Goal: Transaction & Acquisition: Purchase product/service

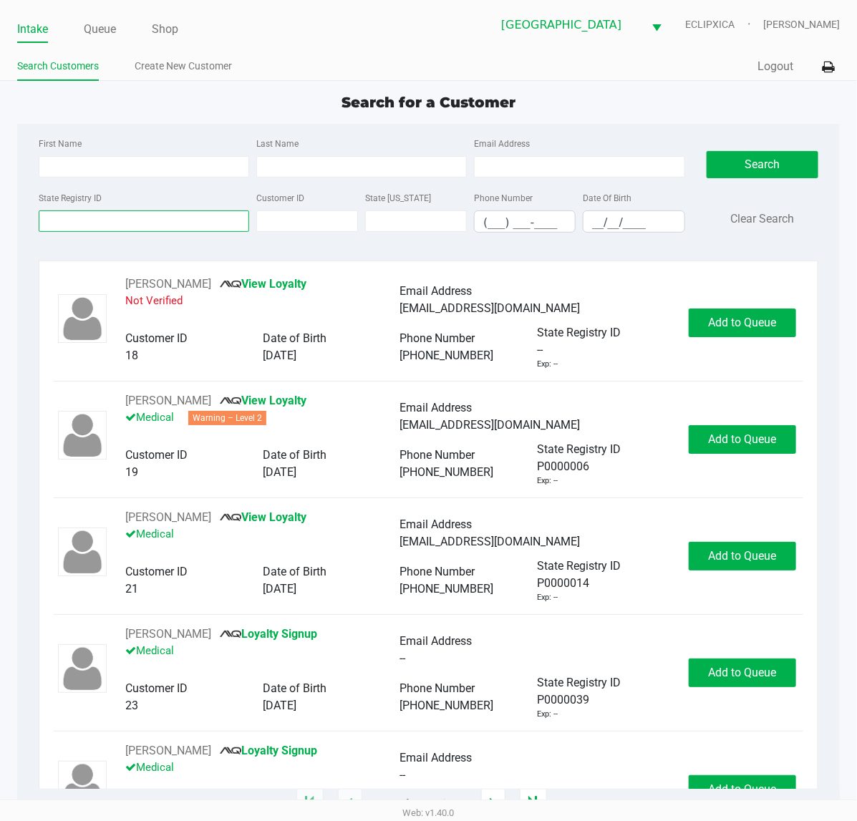
click at [89, 227] on input "State Registry ID" at bounding box center [144, 220] width 210 height 21
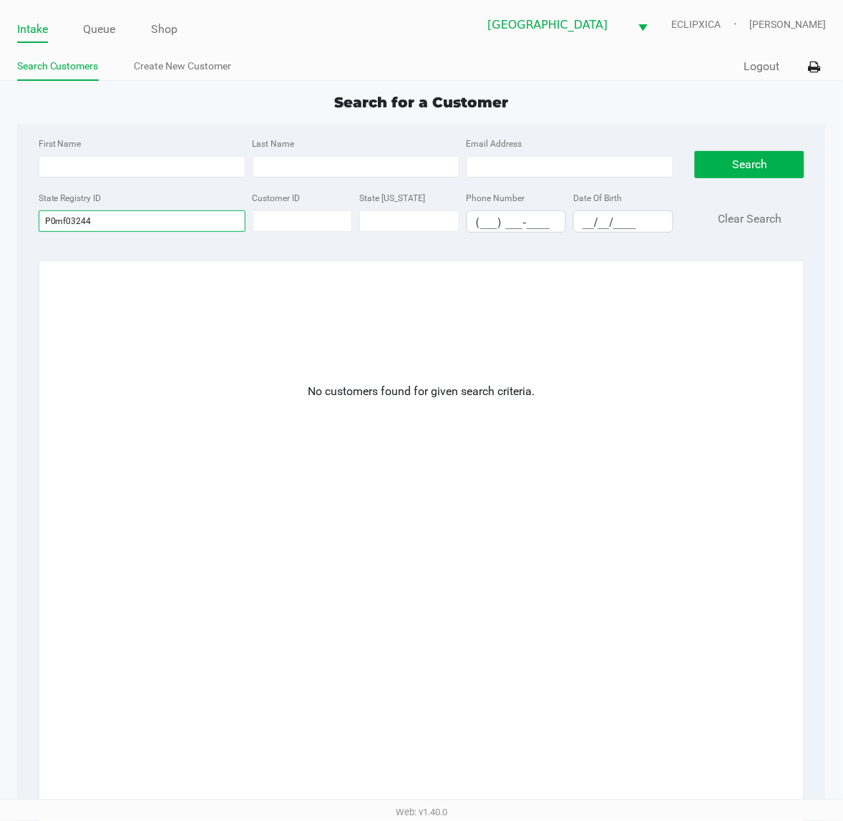
click at [55, 225] on input "P0mf03244" at bounding box center [142, 220] width 207 height 21
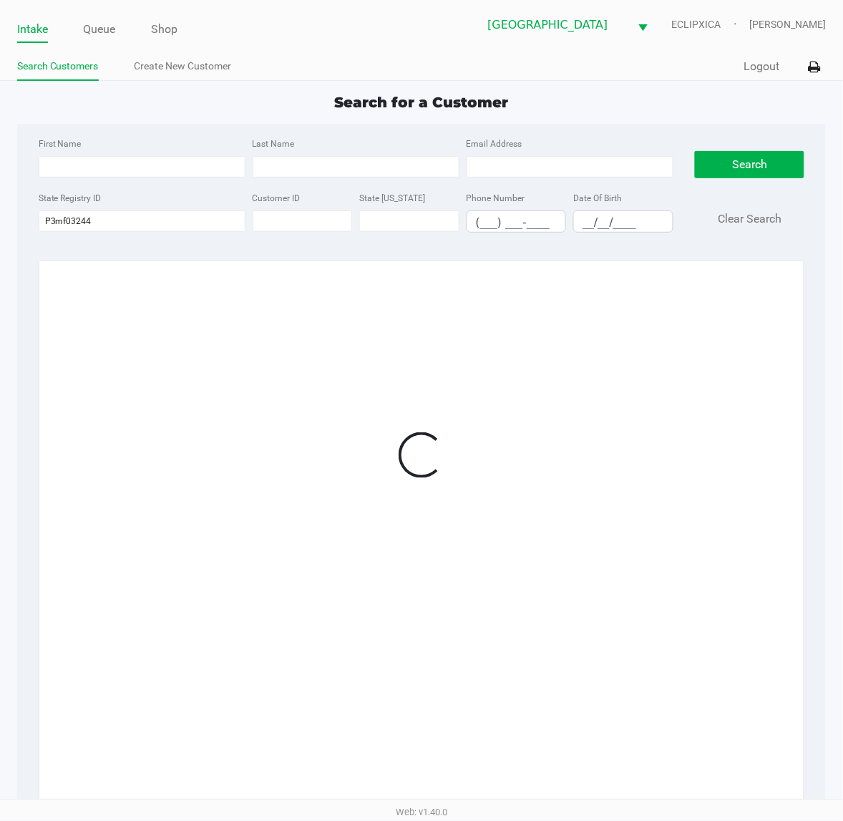
click at [162, 260] on div "First Name Last Name Email Address State Registry ID P3mf03244 Customer ID Stat…" at bounding box center [421, 464] width 809 height 680
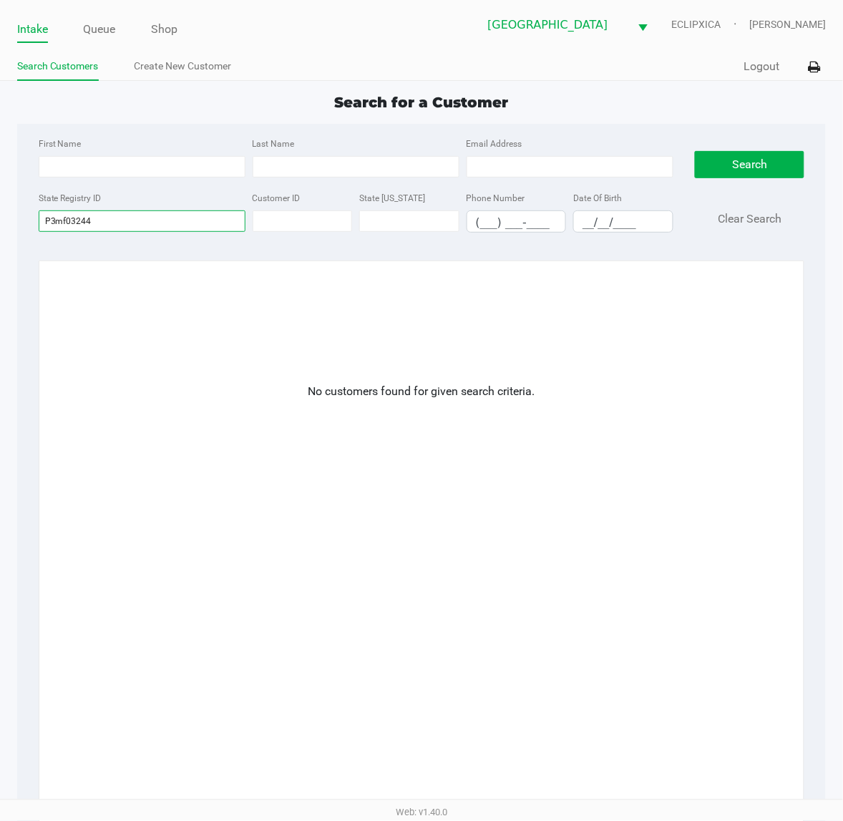
click at [133, 230] on input "P3mf03244" at bounding box center [142, 220] width 207 height 21
type input "P3mf0324"
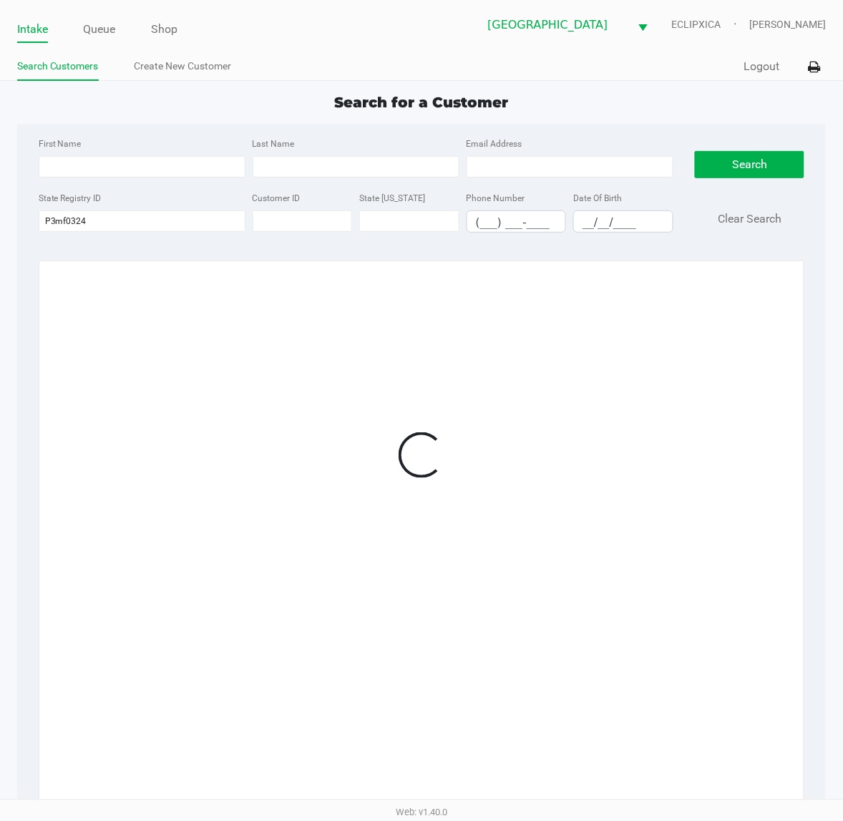
click at [113, 251] on div "First Name Last Name Email Address State Registry ID P3mf0324 Customer ID State…" at bounding box center [422, 189] width 788 height 131
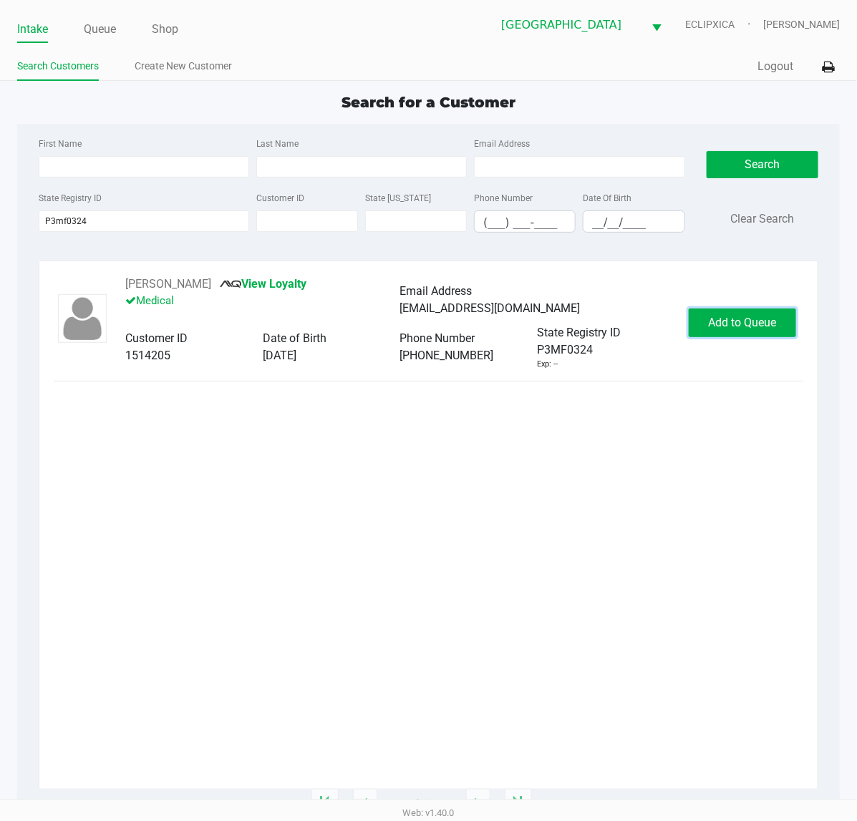
click at [721, 334] on button "Add to Queue" at bounding box center [741, 322] width 107 height 29
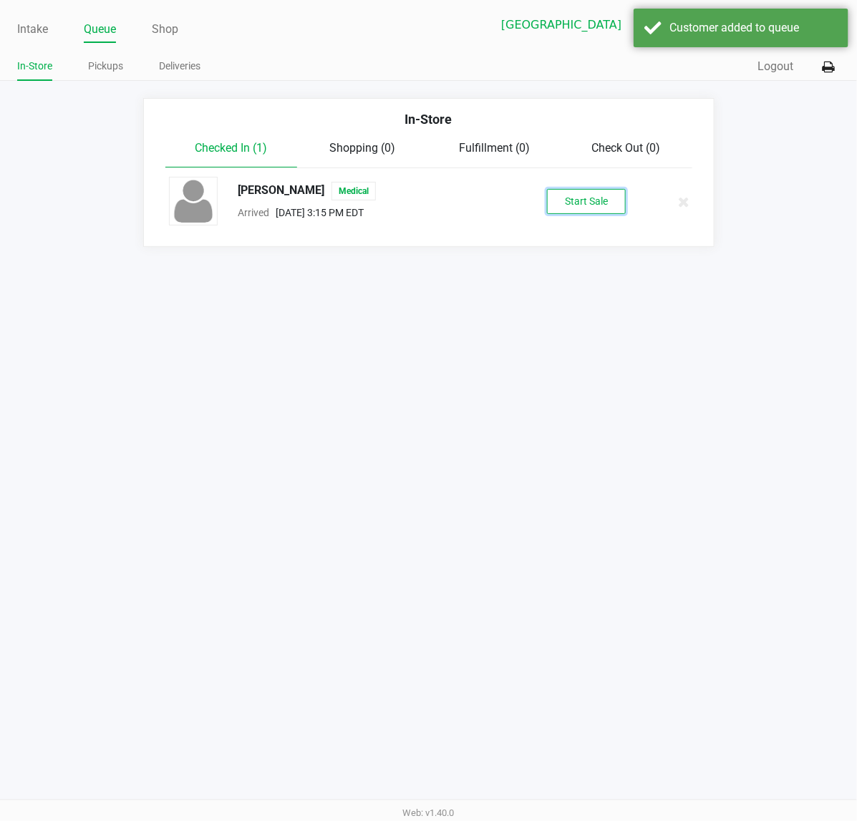
click at [603, 198] on button "Start Sale" at bounding box center [586, 201] width 79 height 25
click at [609, 467] on div "Intake Queue Shop [GEOGRAPHIC_DATA][PERSON_NAME] WC ECLIPXICA [PERSON_NAME] In-…" at bounding box center [428, 410] width 857 height 821
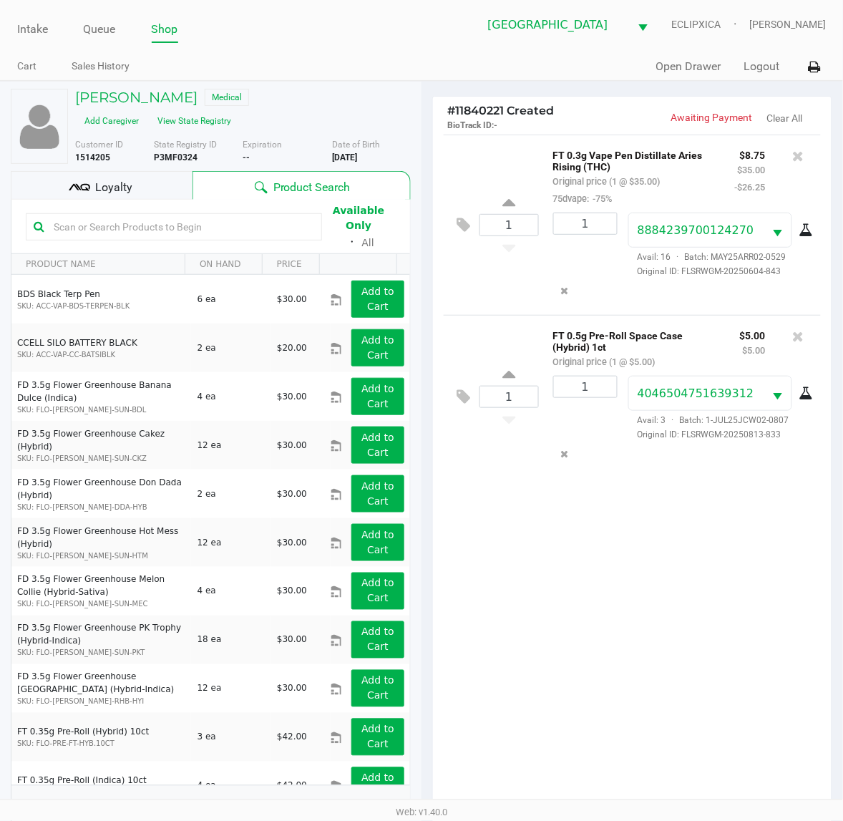
click at [124, 179] on span "Loyalty" at bounding box center [113, 187] width 37 height 17
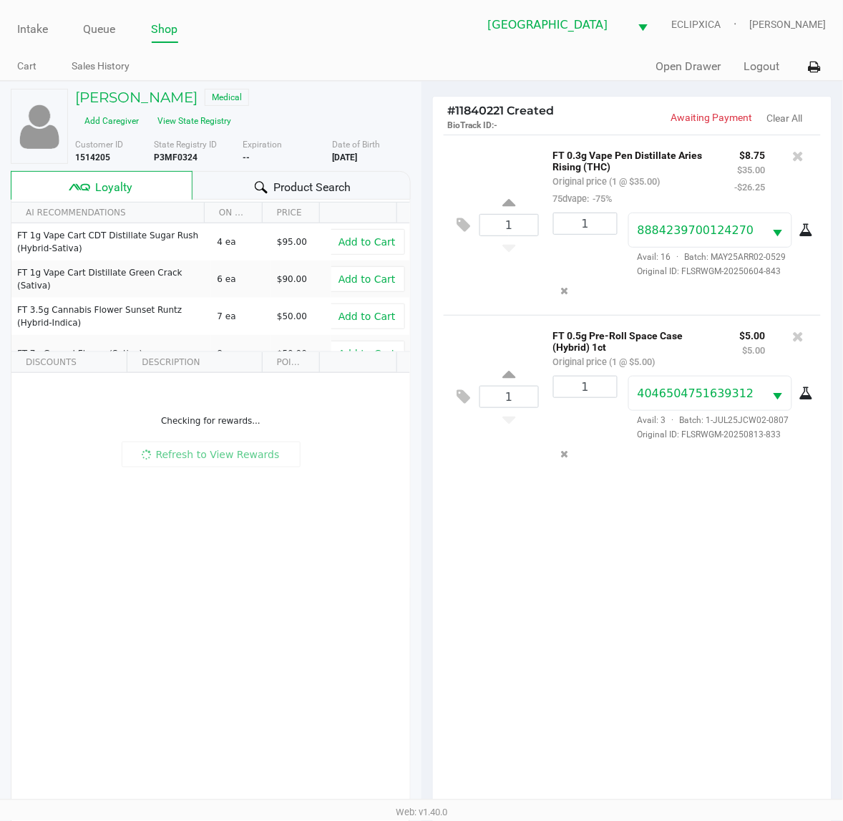
drag, startPoint x: 588, startPoint y: 560, endPoint x: 553, endPoint y: 553, distance: 35.1
click at [578, 560] on div "1 FT 0.3g Vape Pen Distillate Aries Rising (THC) Original price (1 @ $35.00) 75…" at bounding box center [632, 476] width 399 height 683
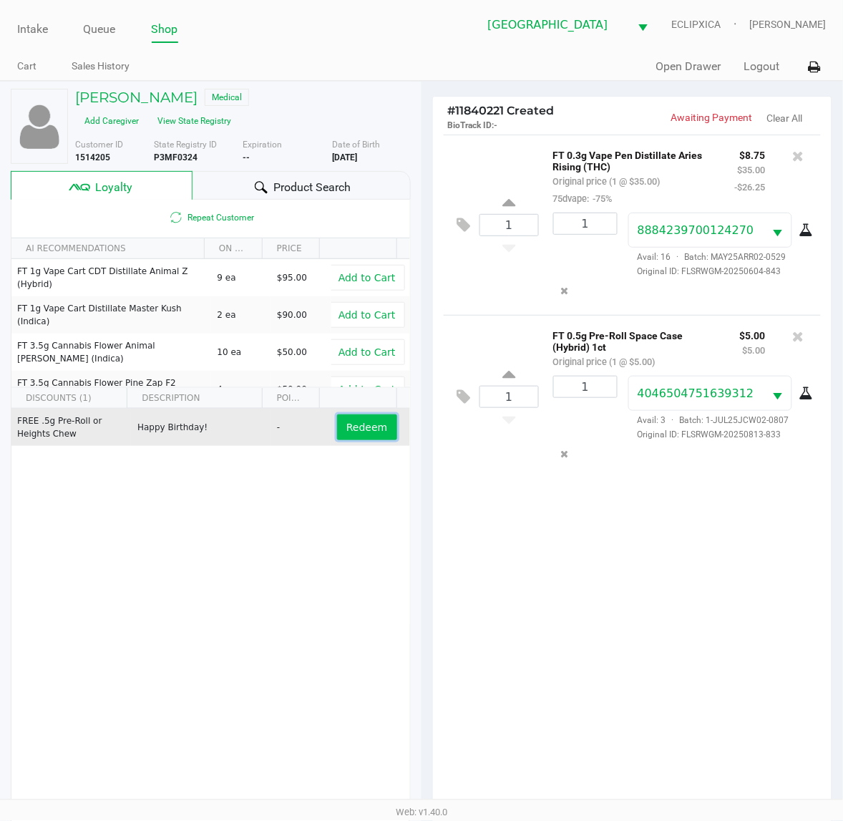
click at [352, 429] on span "Redeem" at bounding box center [366, 427] width 41 height 11
click at [581, 520] on div at bounding box center [421, 475] width 843 height 647
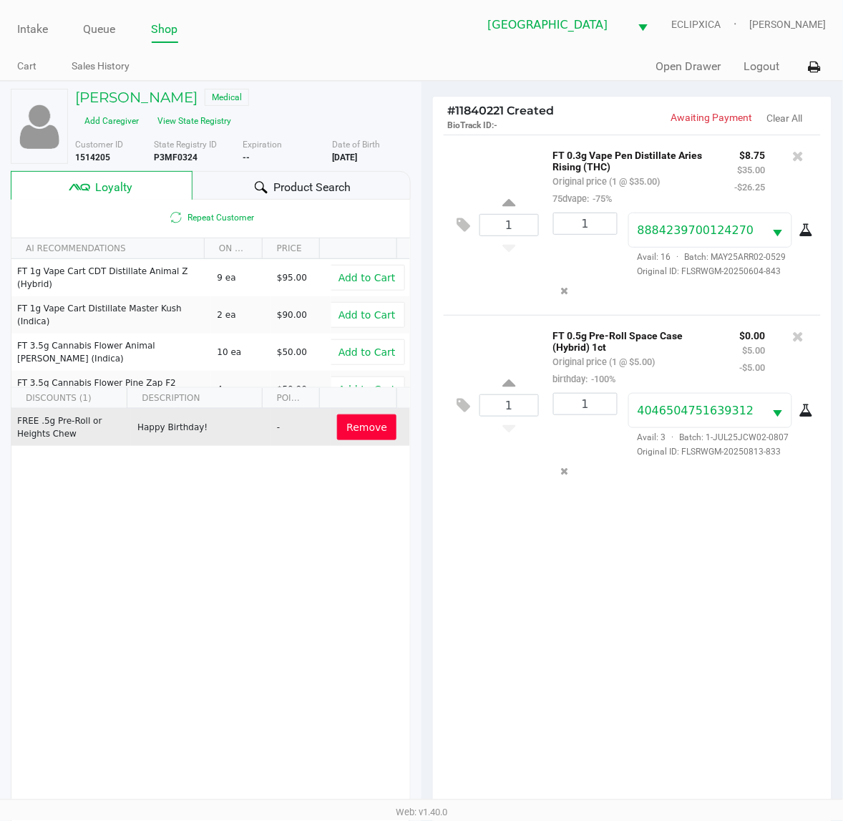
drag, startPoint x: 718, startPoint y: 581, endPoint x: 721, endPoint y: 549, distance: 32.3
click at [718, 582] on div "1 FT 0.3g Vape Pen Distillate Aries Rising (THC) Original price (1 @ $35.00) 75…" at bounding box center [632, 476] width 399 height 683
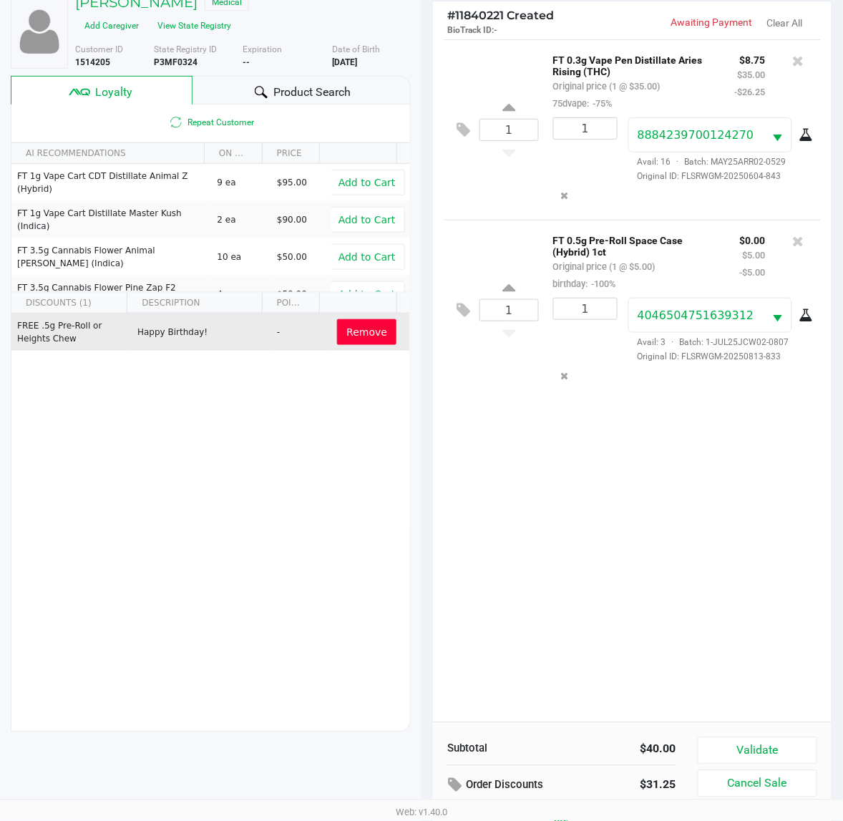
scroll to position [186, 0]
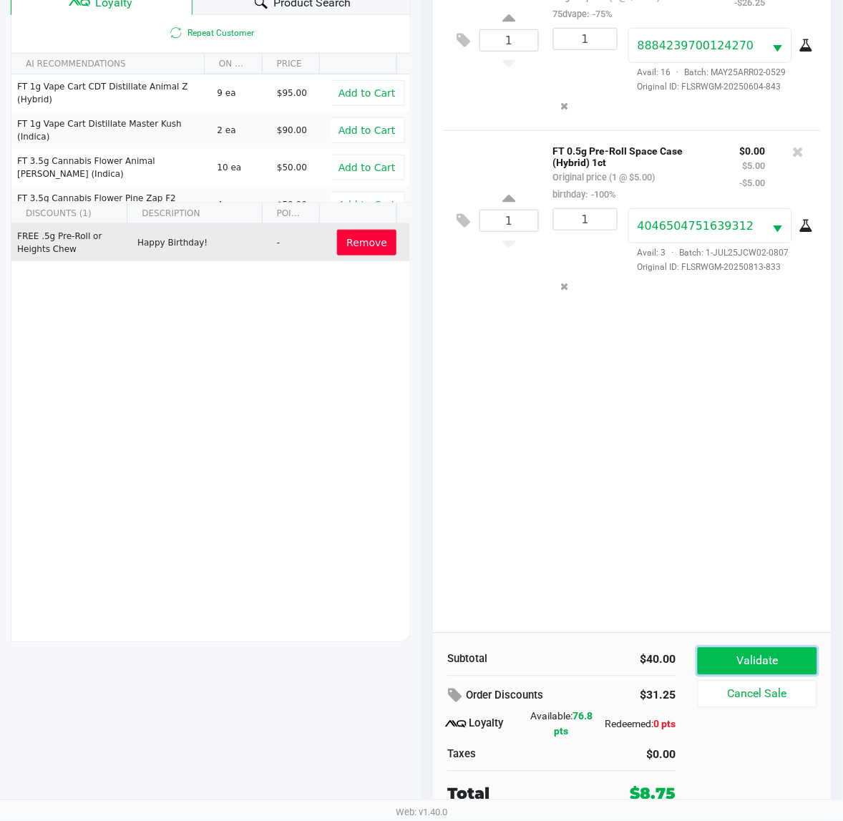
click at [772, 666] on button "Validate" at bounding box center [758, 661] width 120 height 27
click at [686, 580] on div "1 FT 0.3g Vape Pen Distillate Aries Rising (THC) Original price (1 @ $35.00) 75…" at bounding box center [632, 291] width 399 height 683
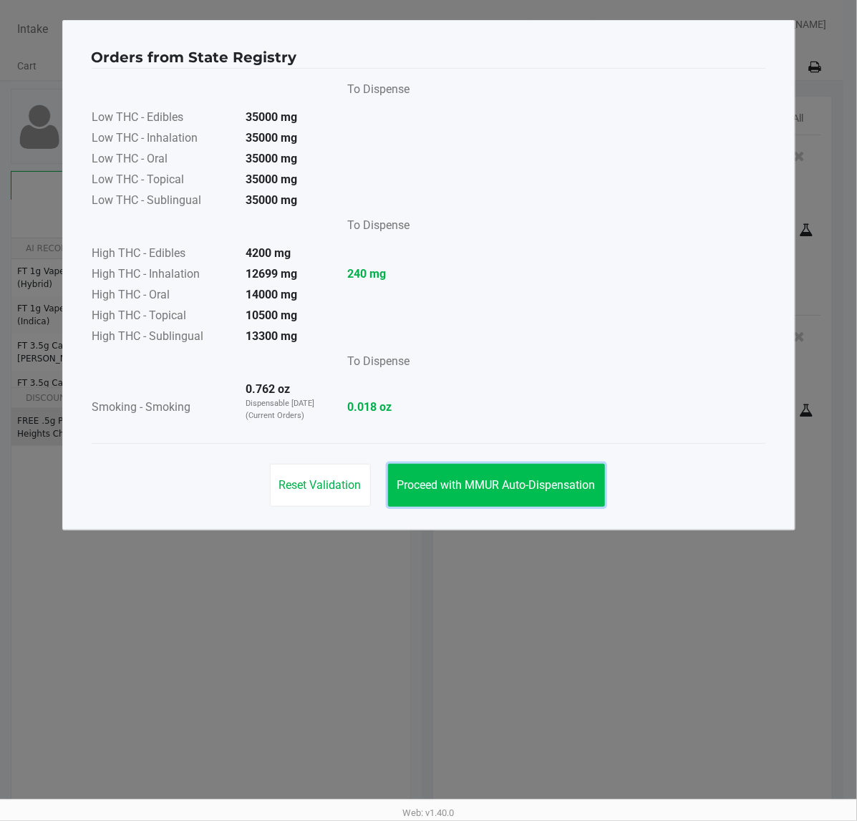
click at [540, 482] on span "Proceed with MMUR Auto-Dispensation" at bounding box center [496, 485] width 198 height 14
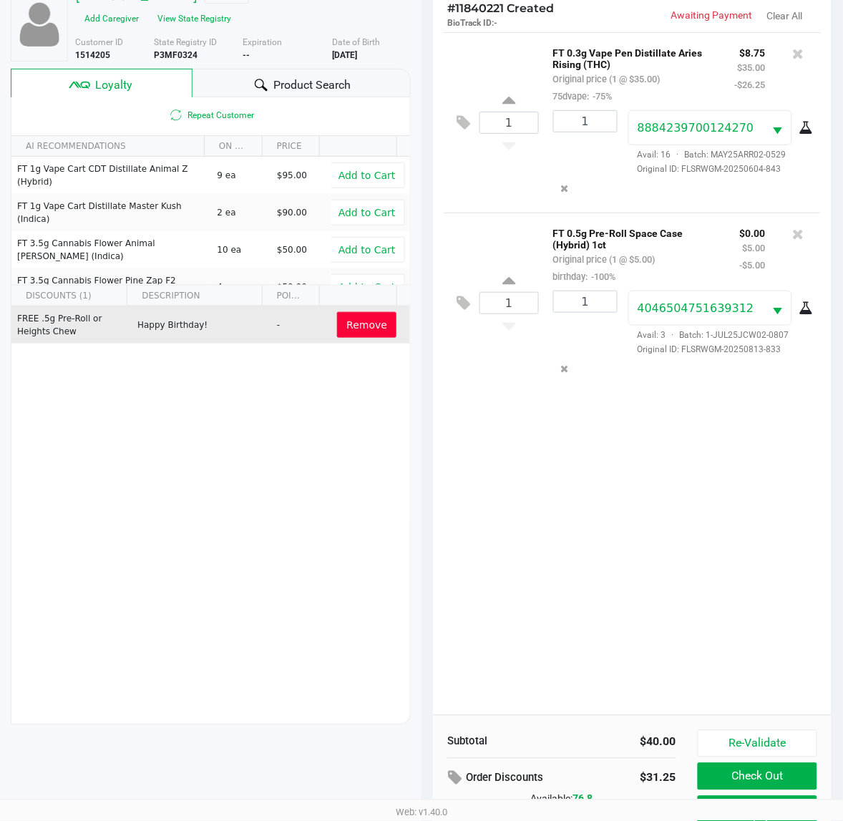
scroll to position [186, 0]
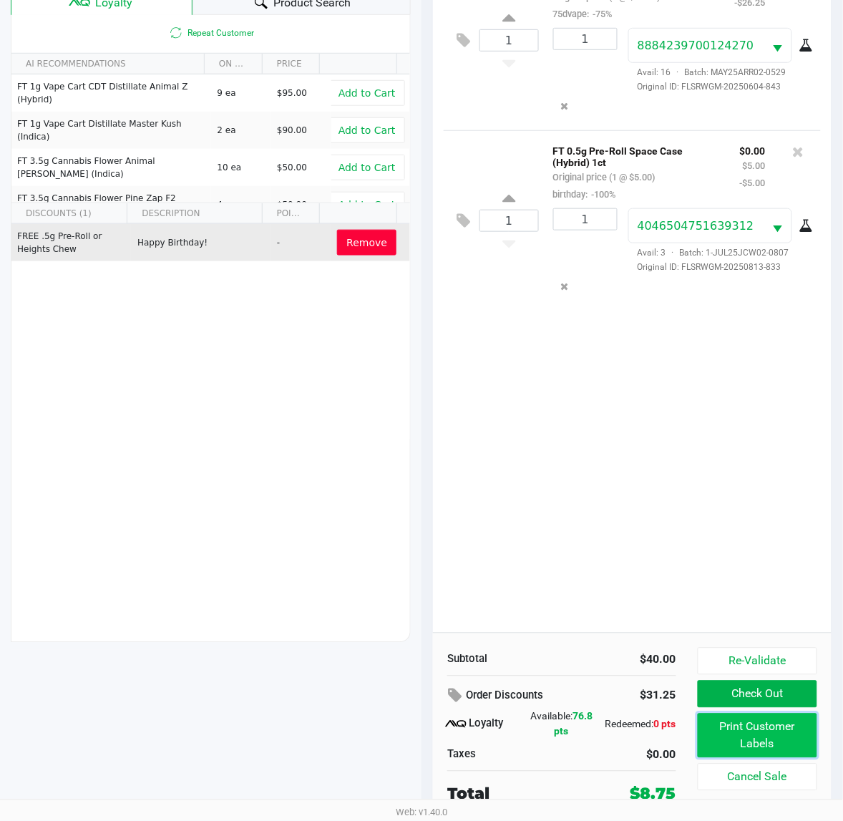
click at [771, 749] on button "Print Customer Labels" at bounding box center [758, 736] width 120 height 44
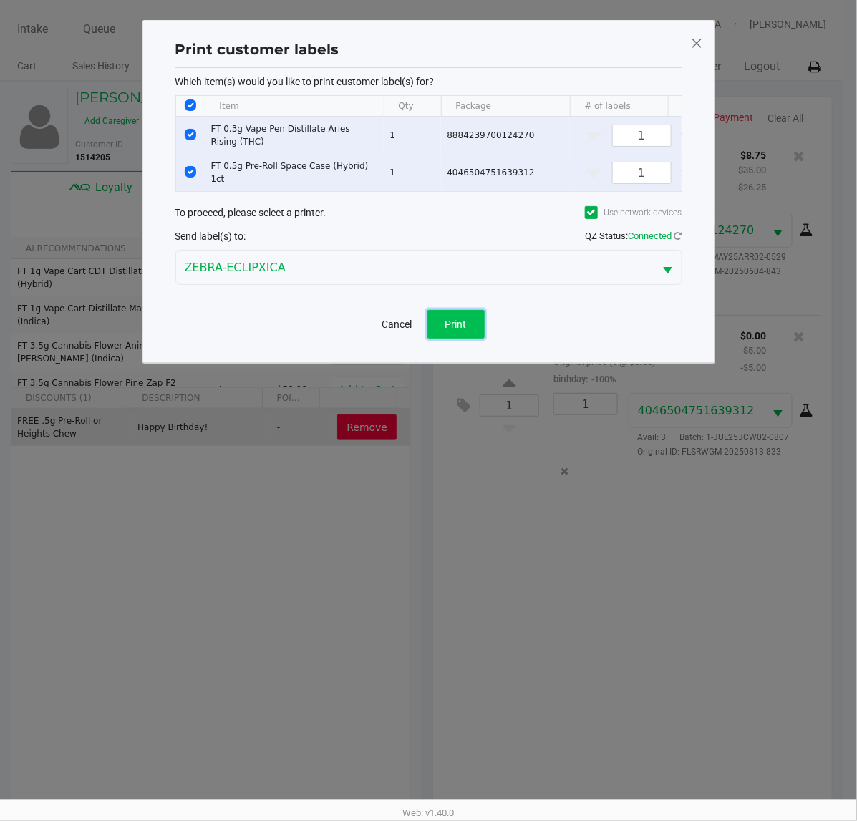
click at [455, 339] on button "Print" at bounding box center [455, 324] width 57 height 29
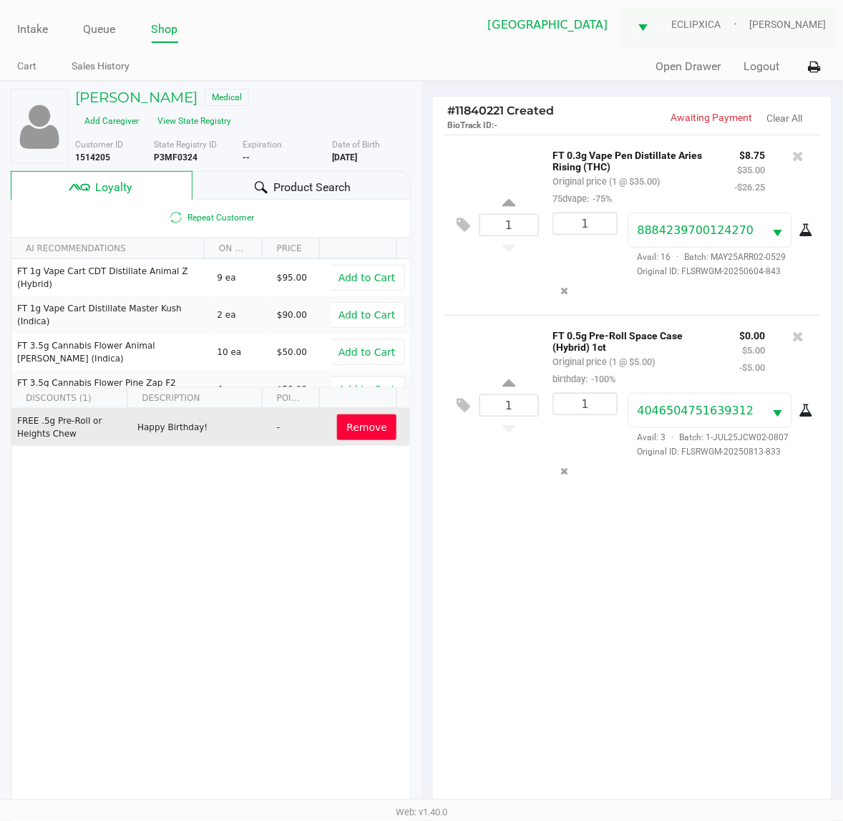
click at [610, 549] on ngb-modal-window "Print customer labels Which item(s) would you like to print customer label(s) f…" at bounding box center [421, 410] width 843 height 821
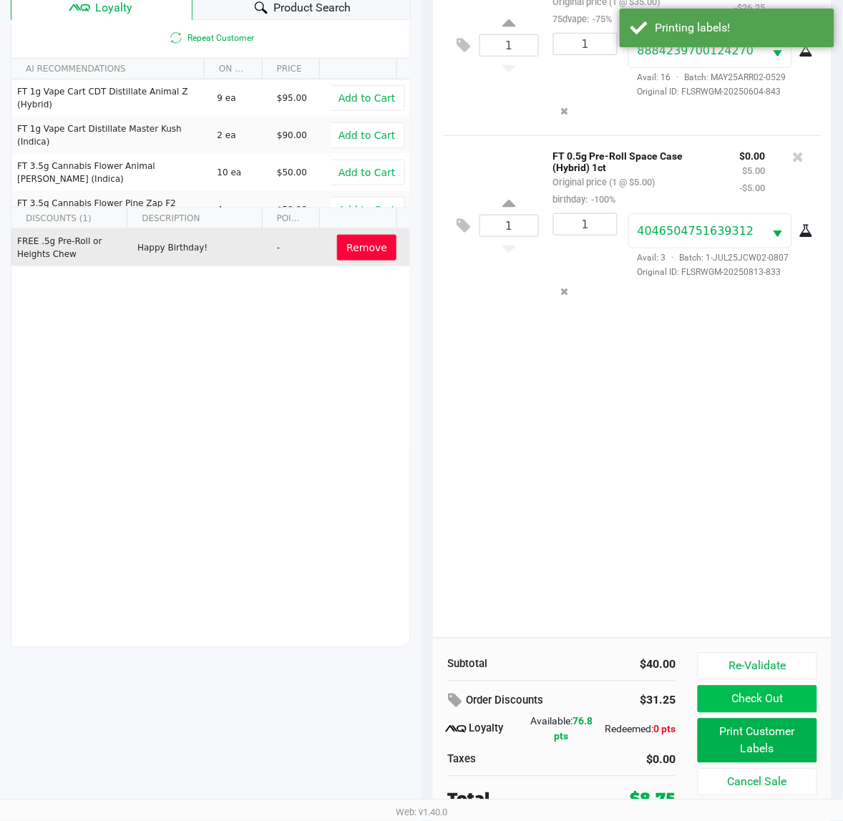
scroll to position [186, 0]
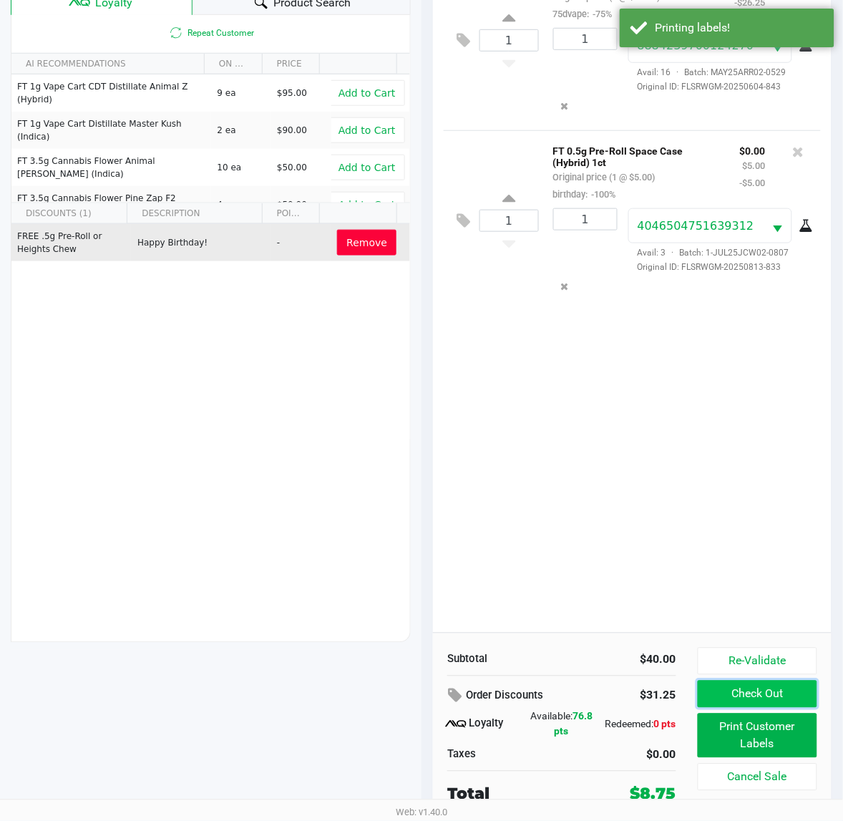
click at [751, 703] on button "Check Out" at bounding box center [758, 694] width 120 height 27
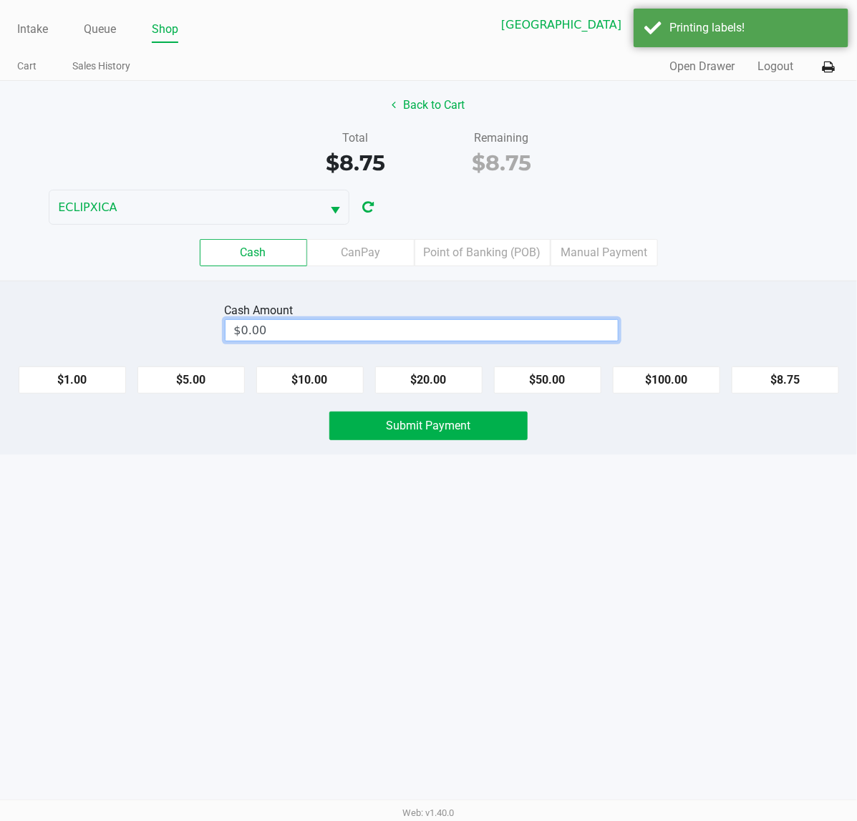
type input "0"
click at [331, 328] on input "0" at bounding box center [421, 330] width 392 height 21
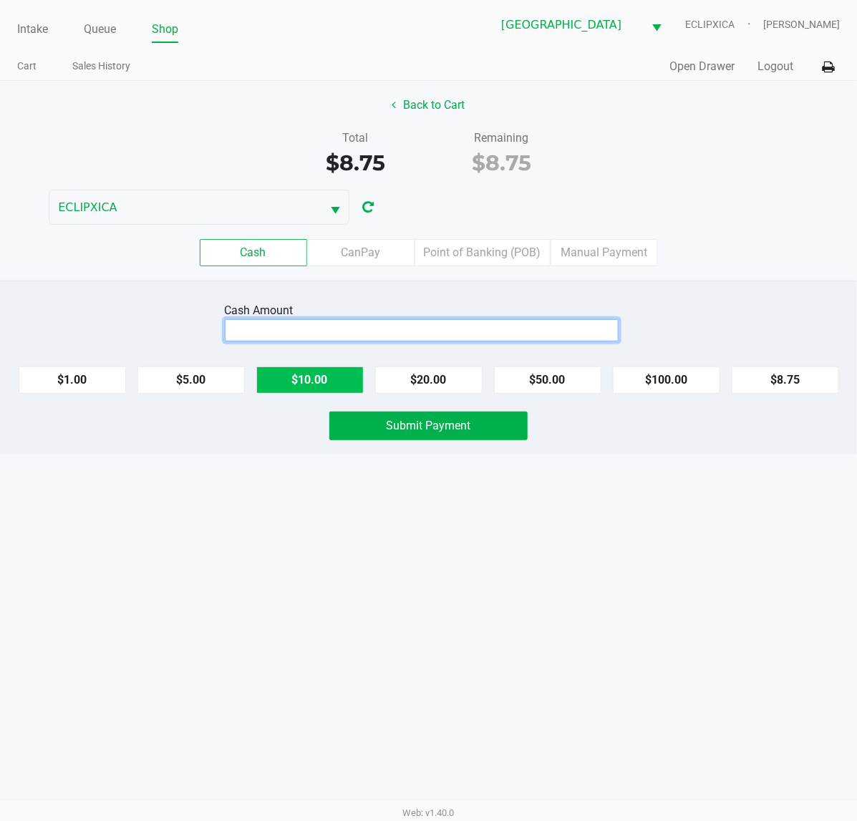
click at [285, 391] on button "$10.00" at bounding box center [309, 379] width 107 height 27
type input "$10.00"
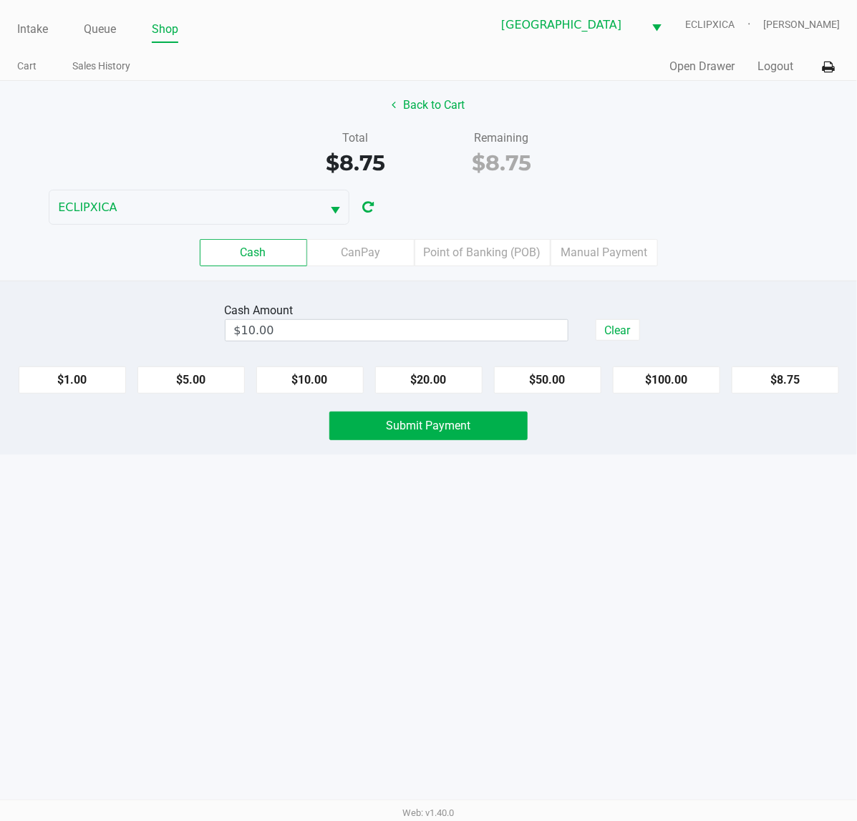
drag, startPoint x: 303, startPoint y: 503, endPoint x: 386, endPoint y: 462, distance: 93.1
click at [303, 497] on div "Intake Queue Shop [GEOGRAPHIC_DATA][PERSON_NAME] WC ECLIPXICA [PERSON_NAME] Car…" at bounding box center [428, 410] width 857 height 821
click at [401, 440] on button "Submit Payment" at bounding box center [428, 426] width 198 height 29
click at [460, 537] on div "Intake Queue Shop [GEOGRAPHIC_DATA][PERSON_NAME] WC ECLIPXICA [PERSON_NAME] Car…" at bounding box center [428, 410] width 857 height 821
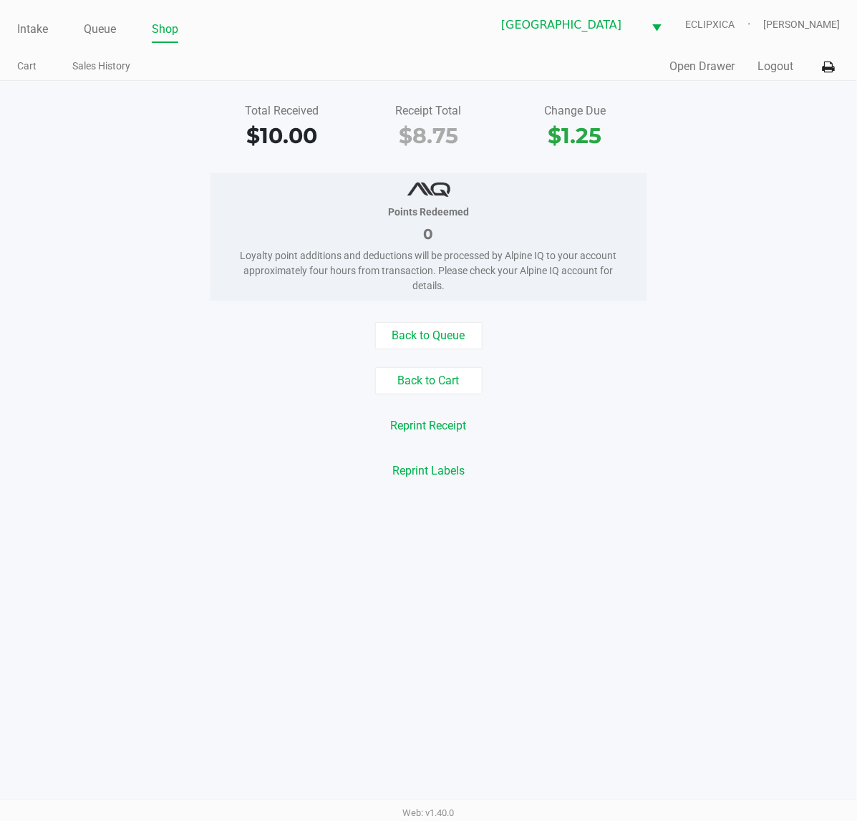
drag, startPoint x: 11, startPoint y: 15, endPoint x: 14, endPoint y: 33, distance: 18.2
click at [11, 19] on div "Intake Queue Shop [GEOGRAPHIC_DATA][PERSON_NAME] WC ECLIPXICA [PERSON_NAME] Car…" at bounding box center [428, 40] width 857 height 81
click at [25, 41] on li "Intake" at bounding box center [32, 30] width 31 height 25
click at [26, 38] on link "Intake" at bounding box center [32, 29] width 31 height 20
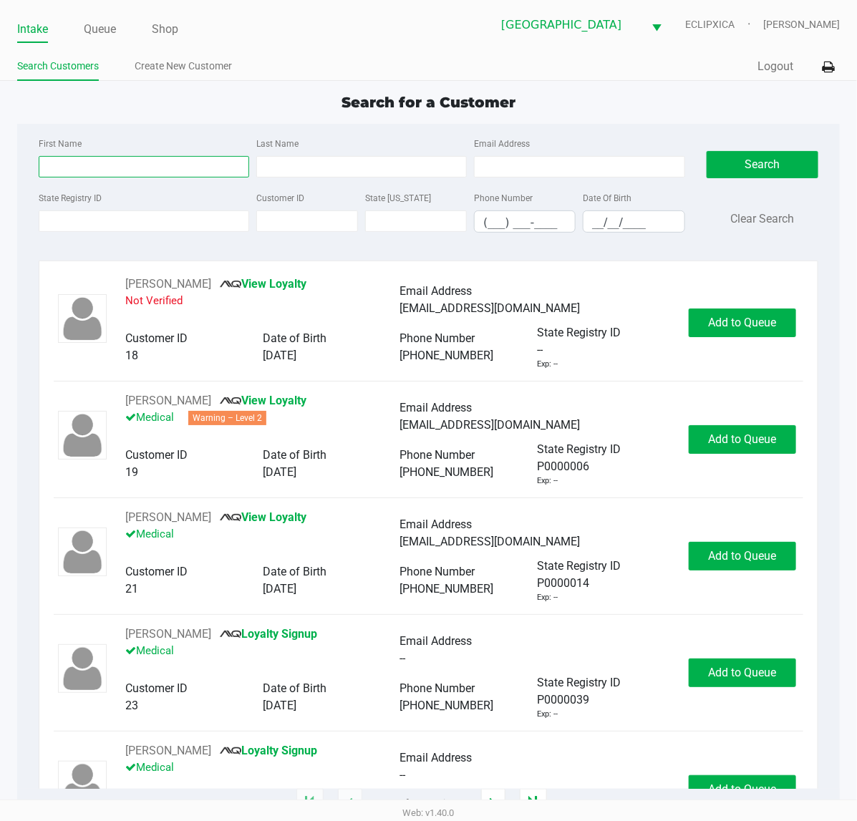
click at [52, 163] on input "First Name" at bounding box center [144, 166] width 210 height 21
type input "ben"
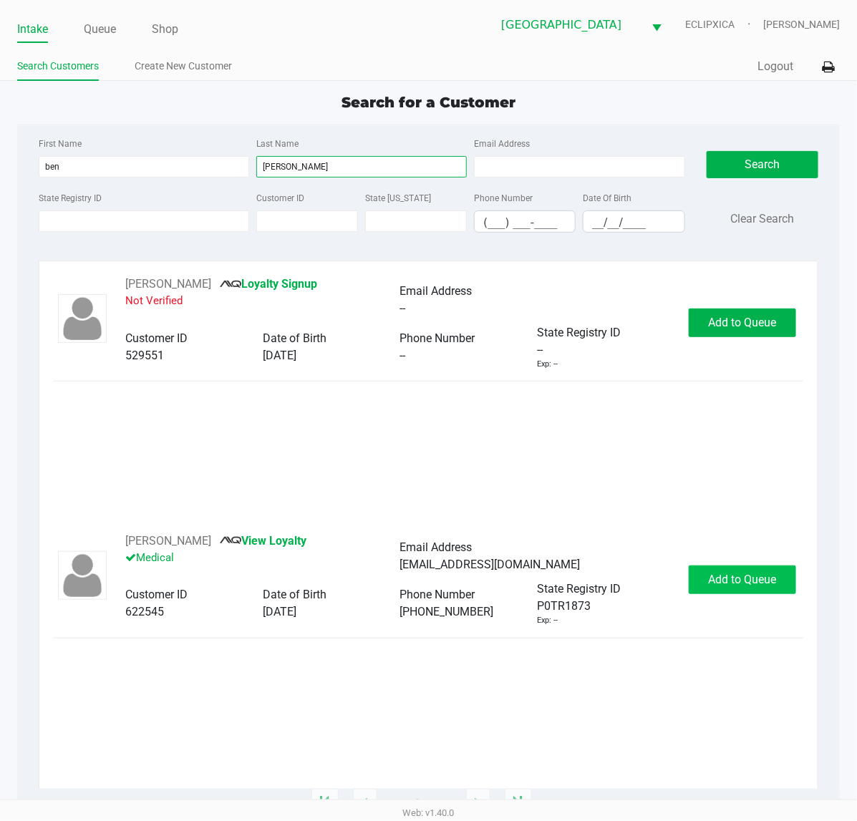
type input "[PERSON_NAME]"
click at [714, 580] on span "Add to Queue" at bounding box center [743, 580] width 68 height 14
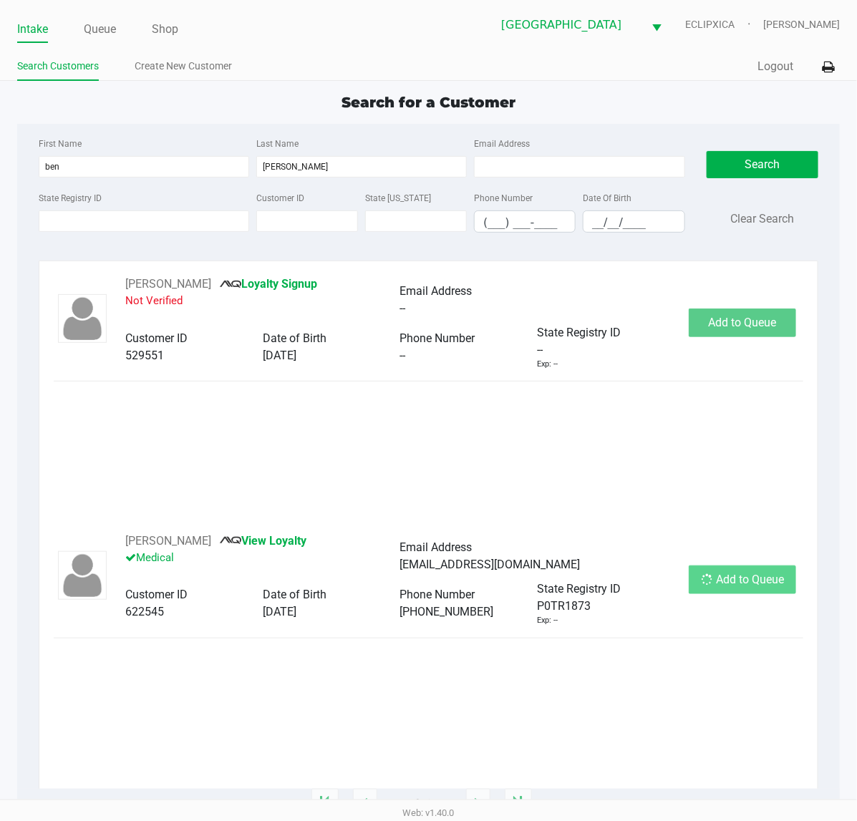
click at [714, 580] on div "Add to Queue" at bounding box center [741, 579] width 107 height 29
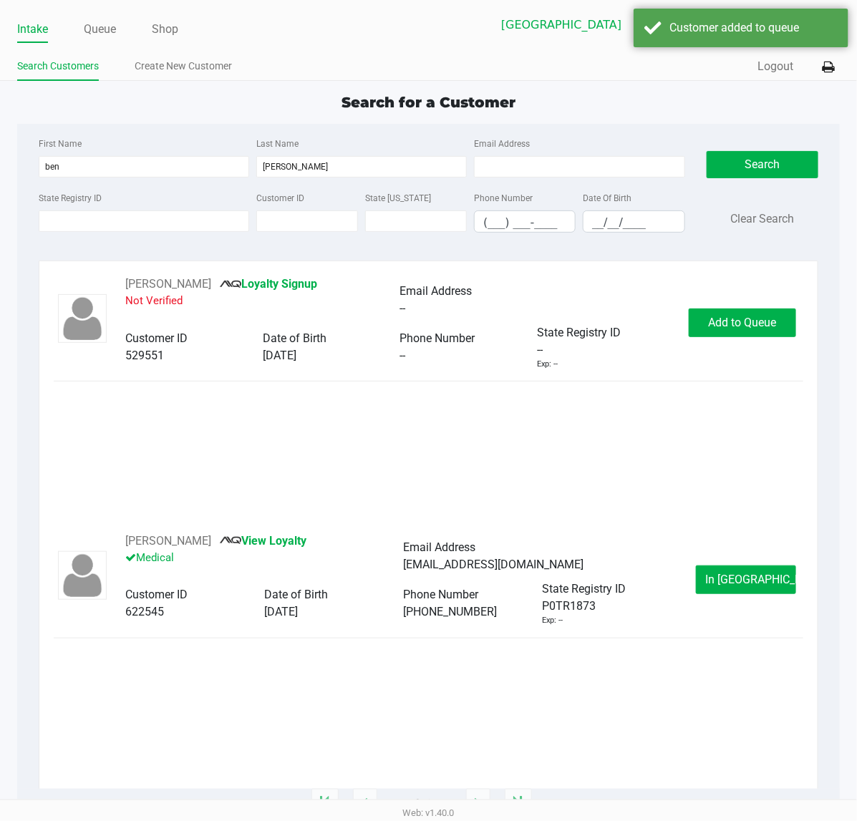
click at [714, 580] on button "In [GEOGRAPHIC_DATA]" at bounding box center [746, 579] width 100 height 29
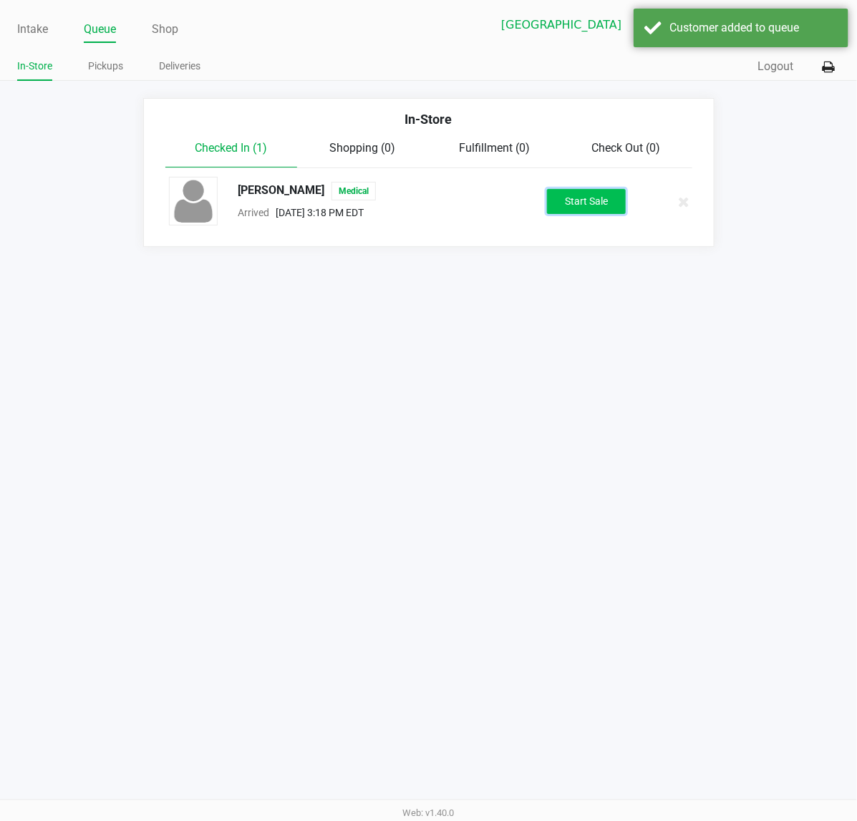
click at [596, 191] on button "Start Sale" at bounding box center [586, 201] width 79 height 25
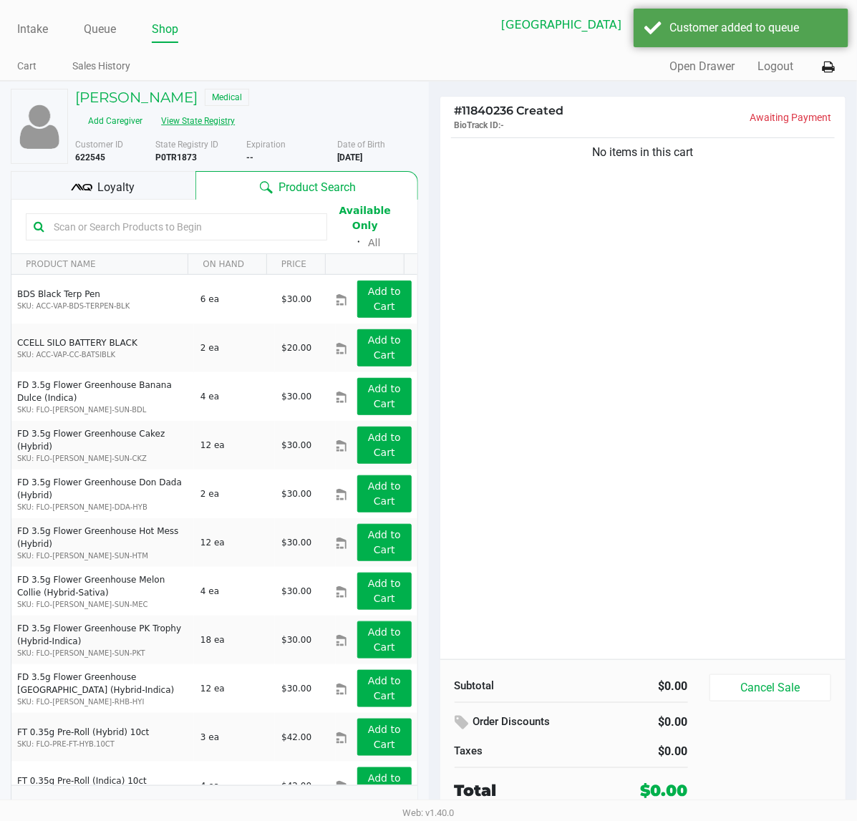
click at [235, 110] on button "View State Registry" at bounding box center [194, 121] width 84 height 23
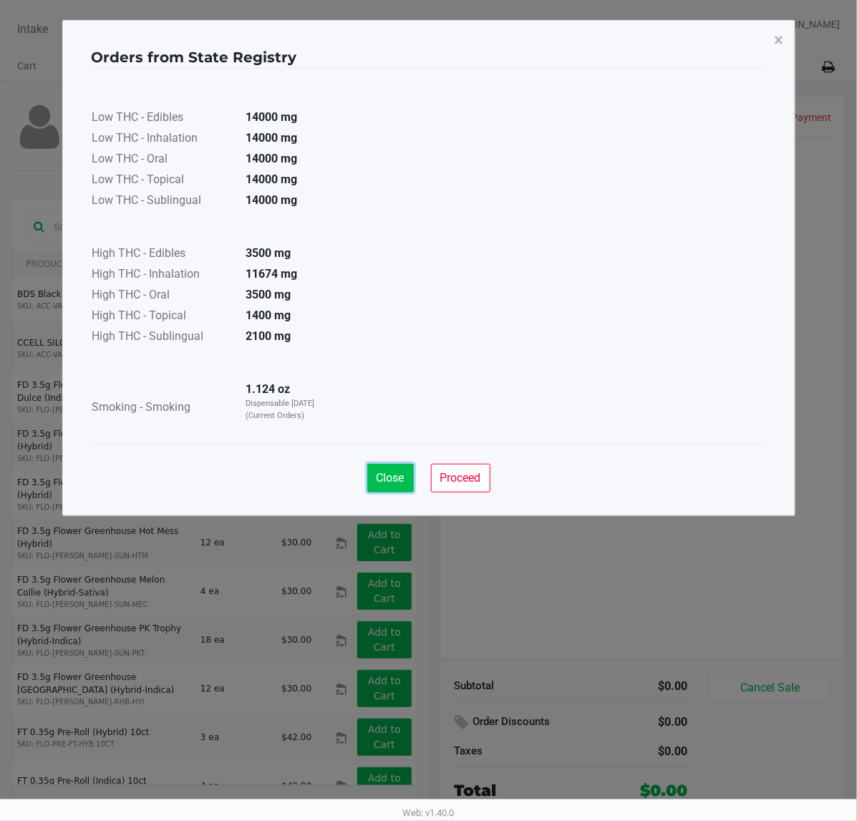
click at [378, 473] on span "Close" at bounding box center [390, 478] width 28 height 14
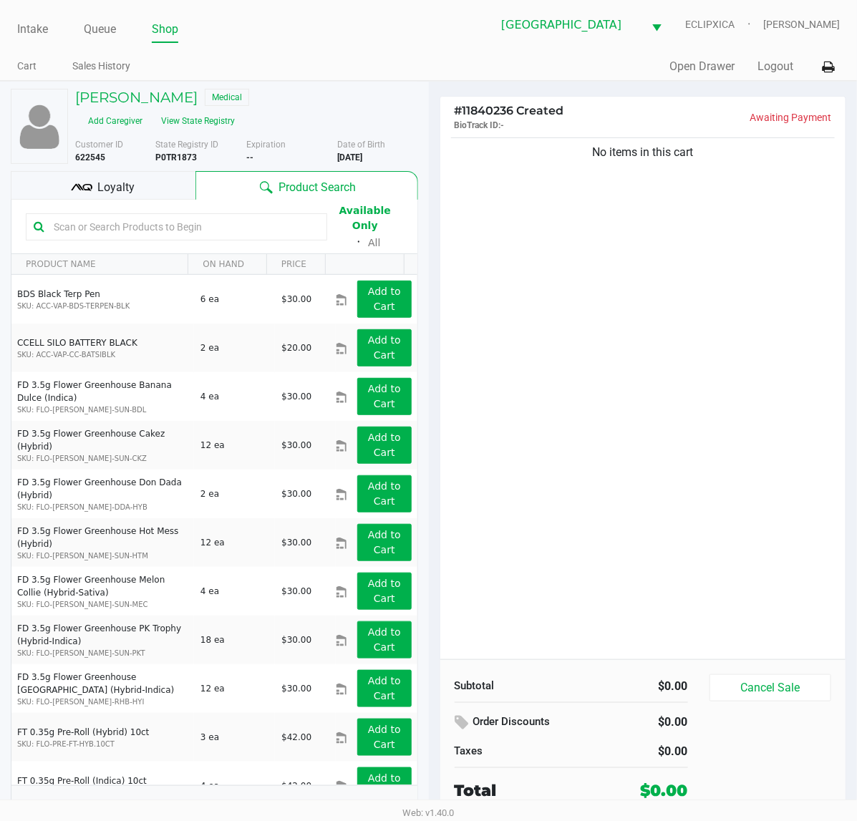
click at [173, 216] on input "text" at bounding box center [183, 226] width 271 height 21
click at [172, 216] on input "text" at bounding box center [183, 226] width 271 height 21
click at [185, 216] on input "text" at bounding box center [183, 226] width 271 height 21
click at [235, 110] on button "View State Registry" at bounding box center [194, 121] width 84 height 23
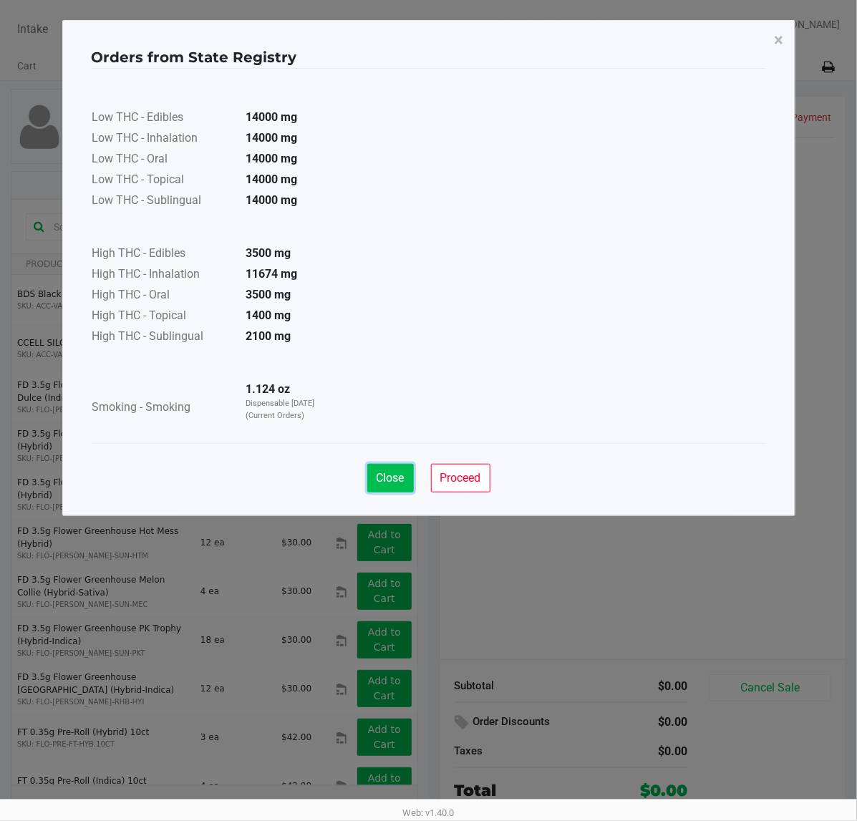
click at [405, 476] on button "Close" at bounding box center [390, 478] width 47 height 29
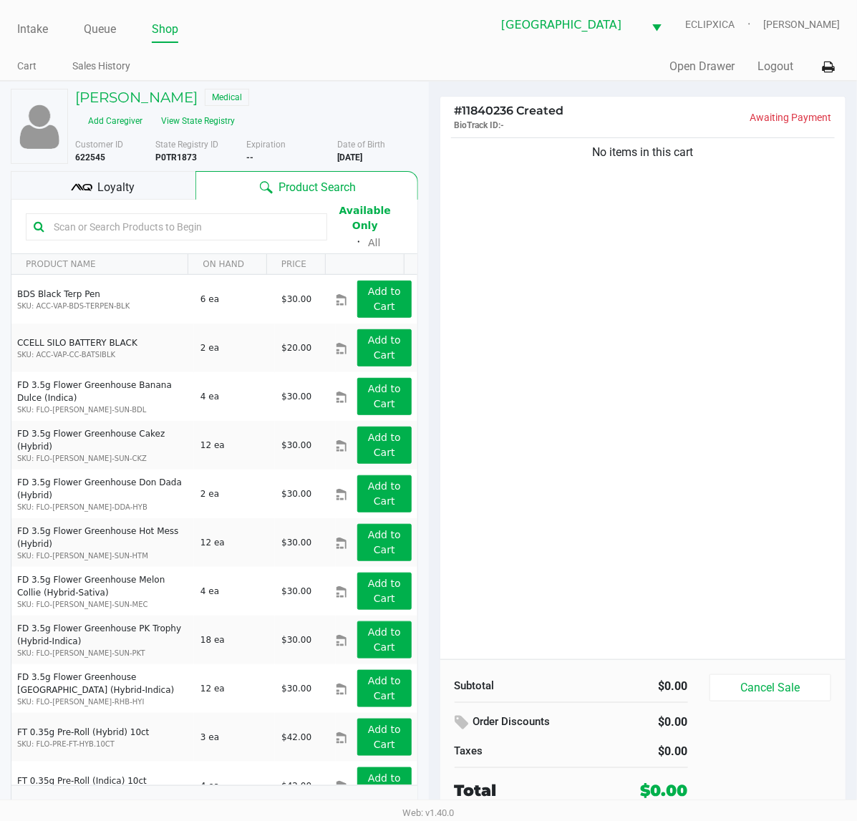
click at [112, 213] on div at bounding box center [176, 226] width 301 height 27
click at [127, 216] on input "text" at bounding box center [183, 226] width 271 height 21
click at [270, 216] on input "text" at bounding box center [183, 226] width 271 height 21
click at [145, 216] on input "text" at bounding box center [183, 226] width 271 height 21
click at [176, 216] on input "text" at bounding box center [183, 226] width 271 height 21
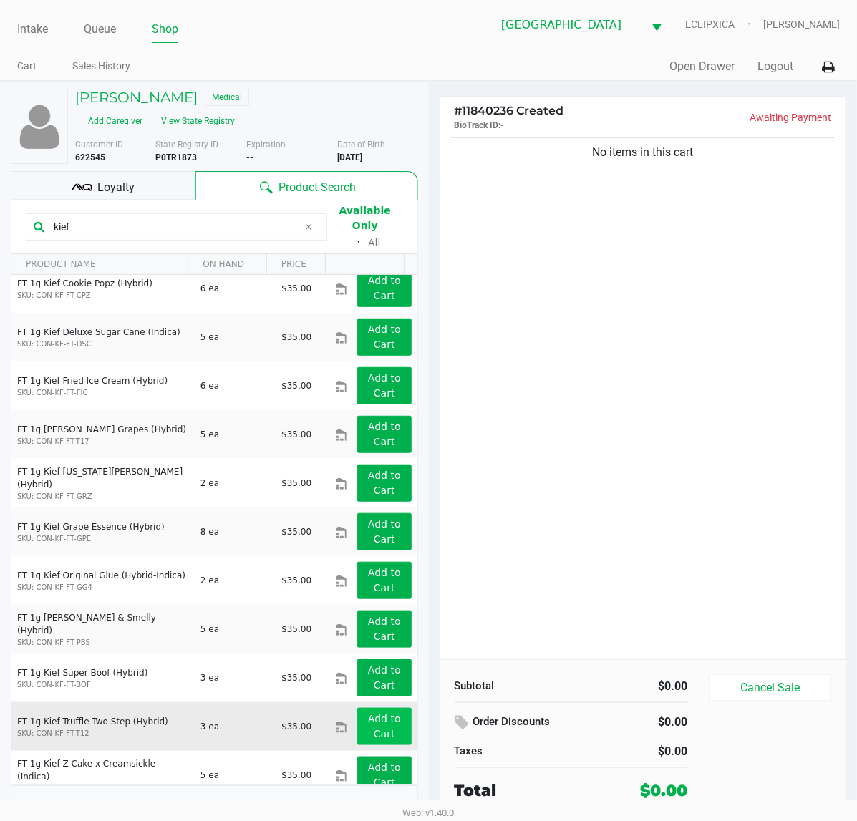
scroll to position [113, 0]
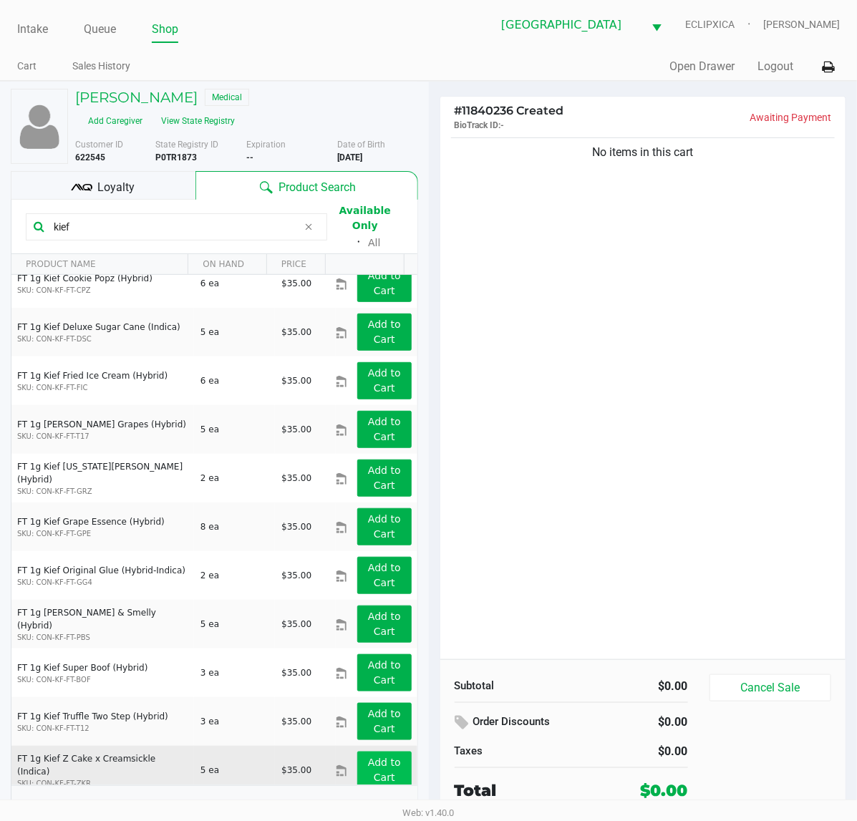
type input "kief"
click at [387, 751] on button "Add to Cart" at bounding box center [384, 769] width 54 height 37
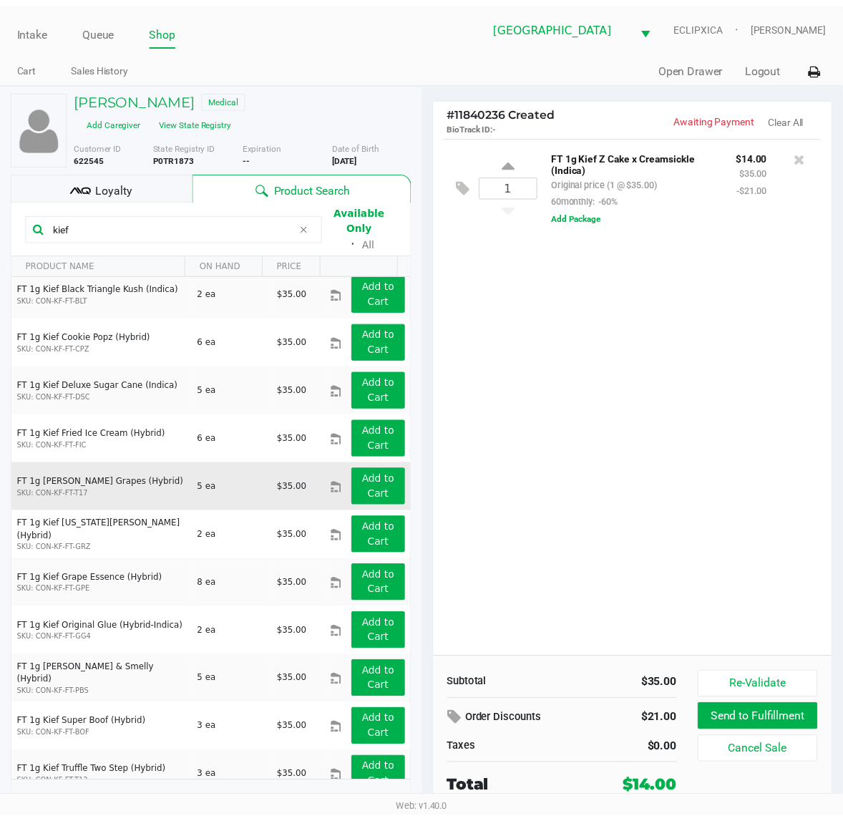
scroll to position [0, 0]
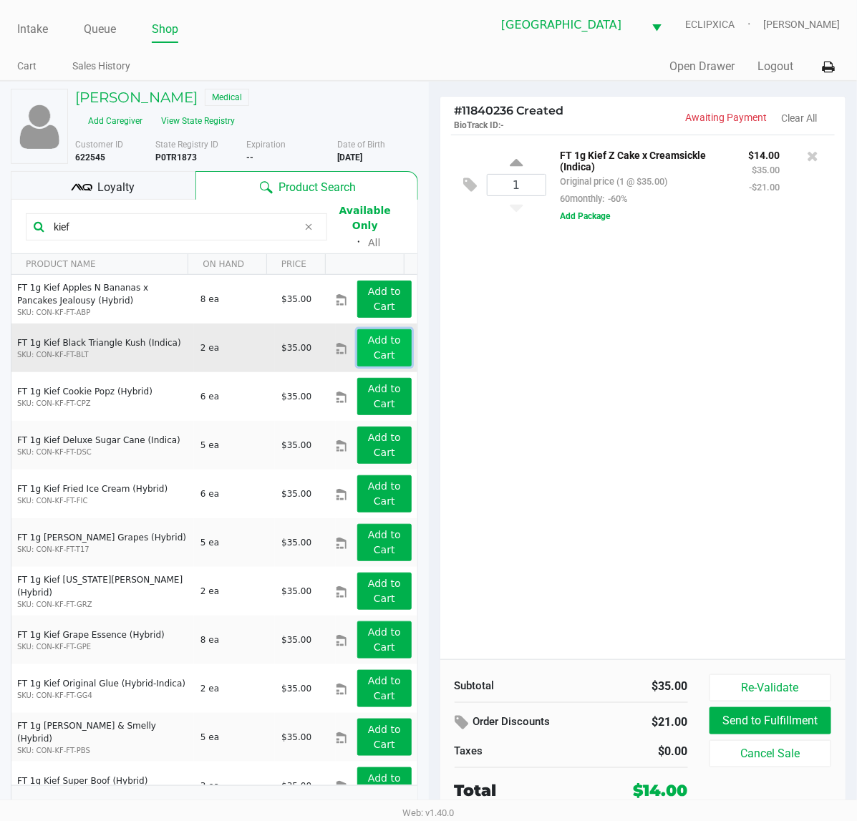
click at [357, 329] on button "Add to Cart" at bounding box center [384, 347] width 54 height 37
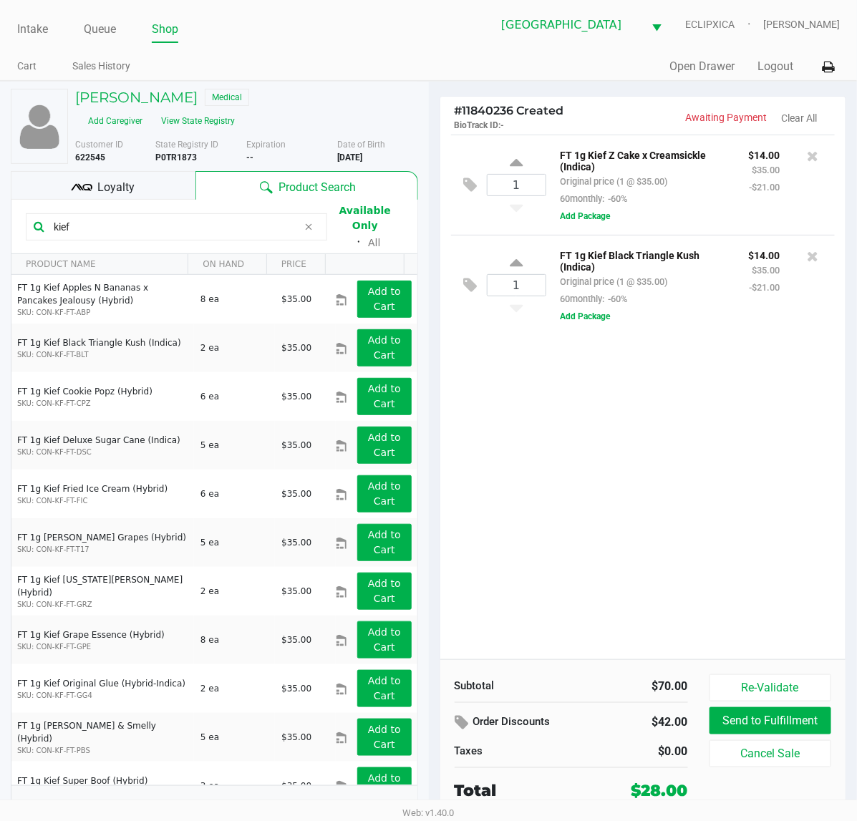
click at [72, 177] on icon at bounding box center [81, 187] width 21 height 21
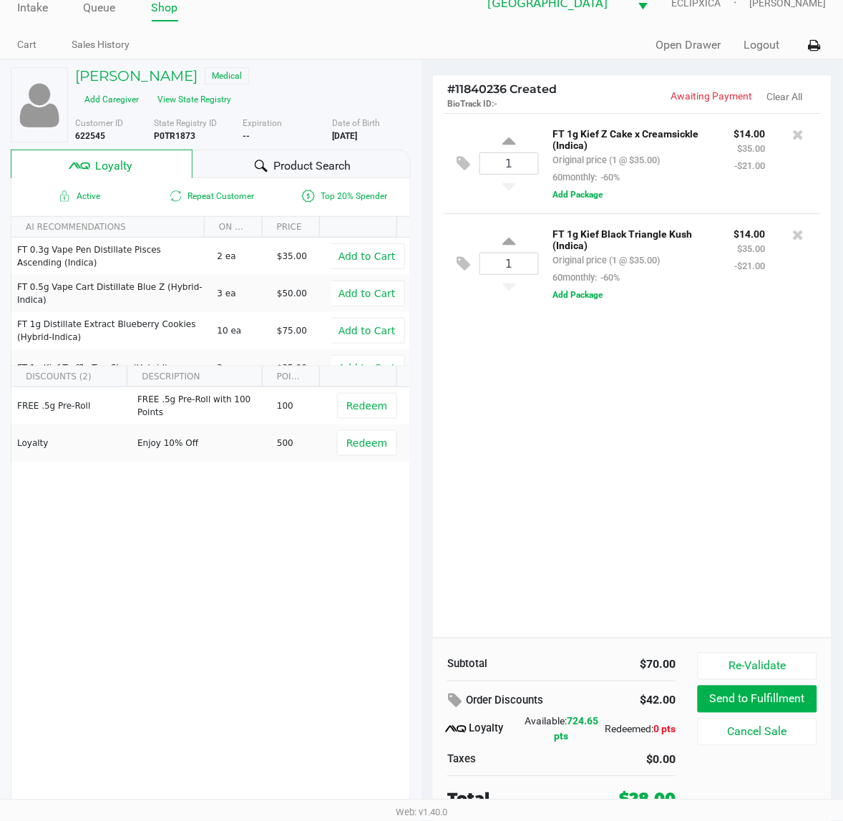
scroll to position [27, 0]
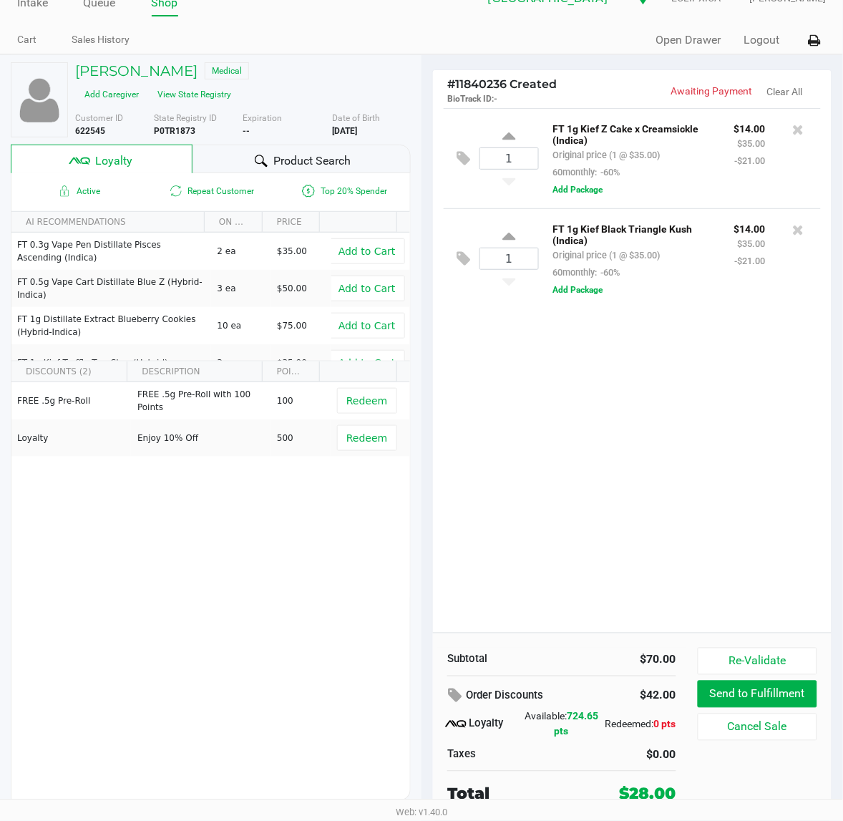
click at [573, 480] on div "1 FT 1g Kief Z Cake x Creamsickle (Indica) Original price (1 @ $35.00) 60monthl…" at bounding box center [632, 370] width 399 height 525
click at [598, 538] on div "1 FT 1g Kief Z Cake x Creamsickle (Indica) Original price (1 @ $35.00) 60monthl…" at bounding box center [632, 370] width 399 height 525
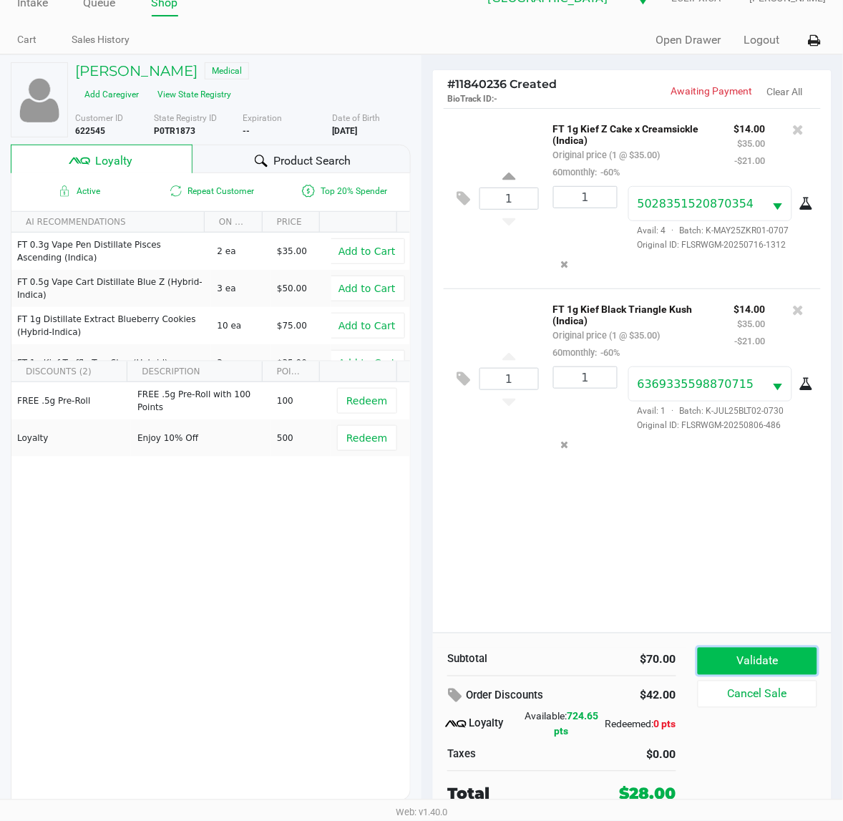
click at [724, 651] on button "Validate" at bounding box center [758, 661] width 120 height 27
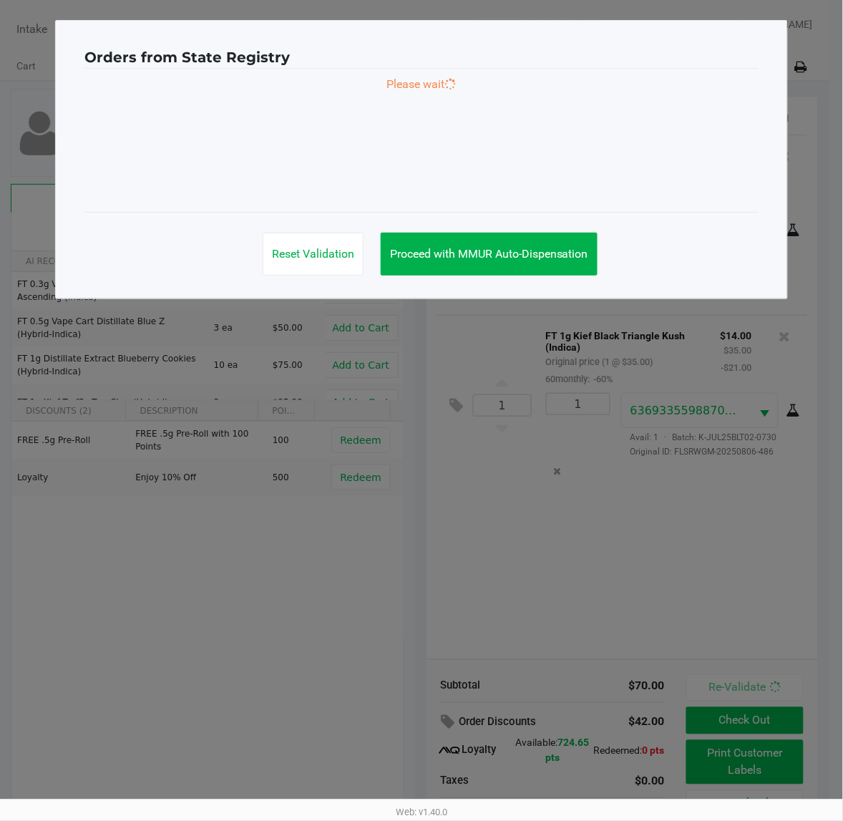
scroll to position [0, 0]
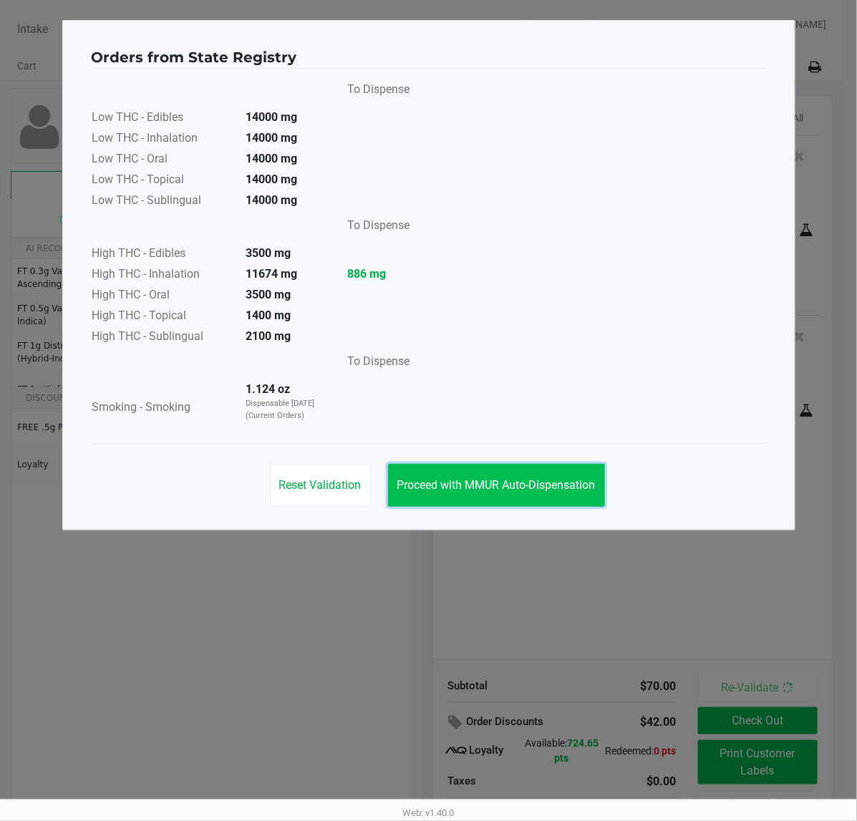
click at [413, 494] on button "Proceed with MMUR Auto-Dispensation" at bounding box center [496, 485] width 217 height 43
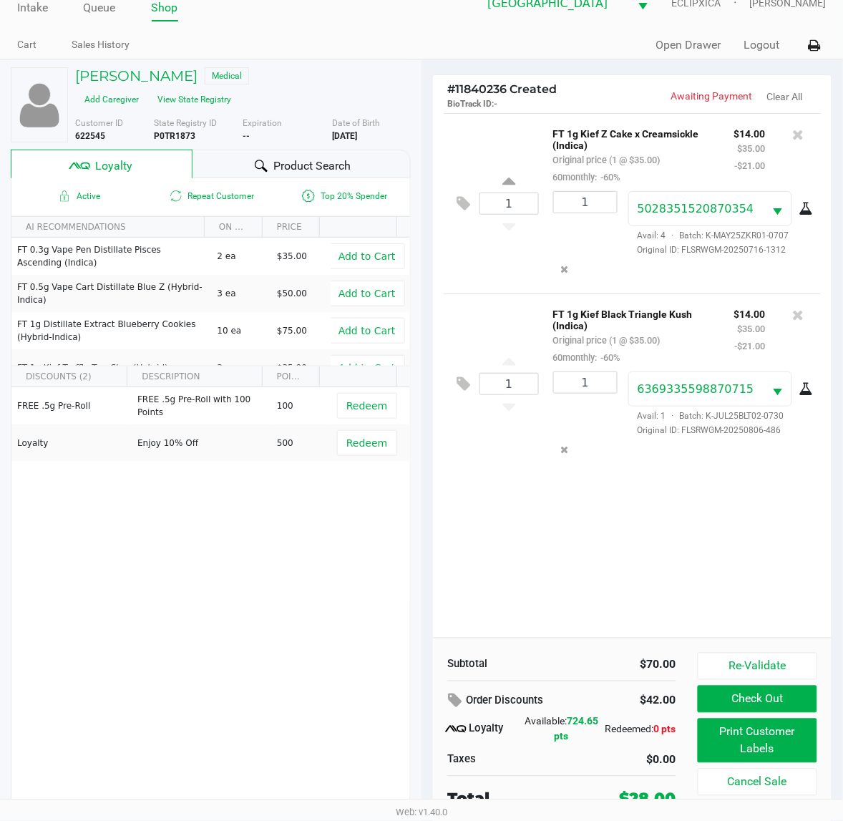
scroll to position [27, 0]
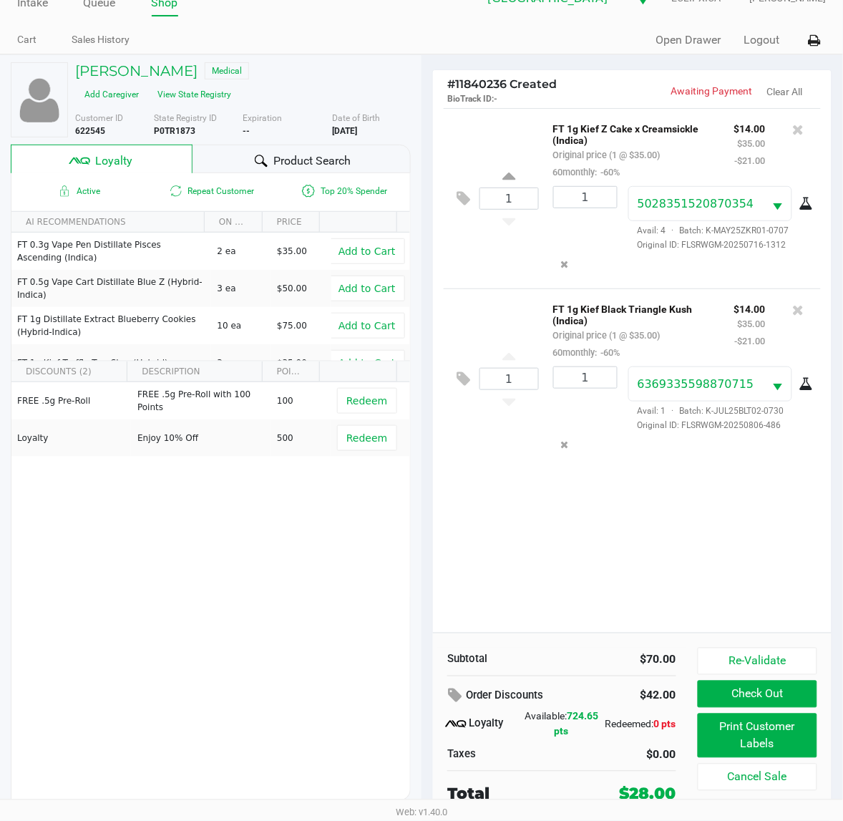
click at [308, 152] on span "Product Search" at bounding box center [311, 160] width 77 height 17
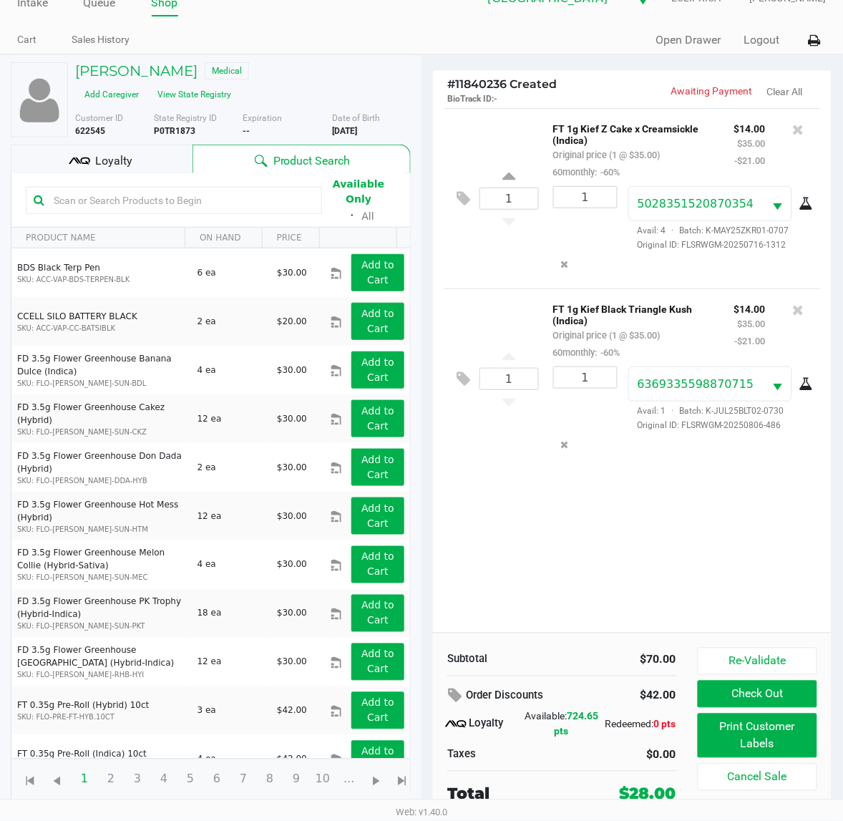
click at [223, 190] on input "text" at bounding box center [181, 200] width 266 height 21
click at [173, 190] on input "text" at bounding box center [181, 200] width 266 height 21
click at [233, 190] on input "text" at bounding box center [181, 200] width 266 height 21
click at [244, 190] on input "text" at bounding box center [181, 200] width 266 height 21
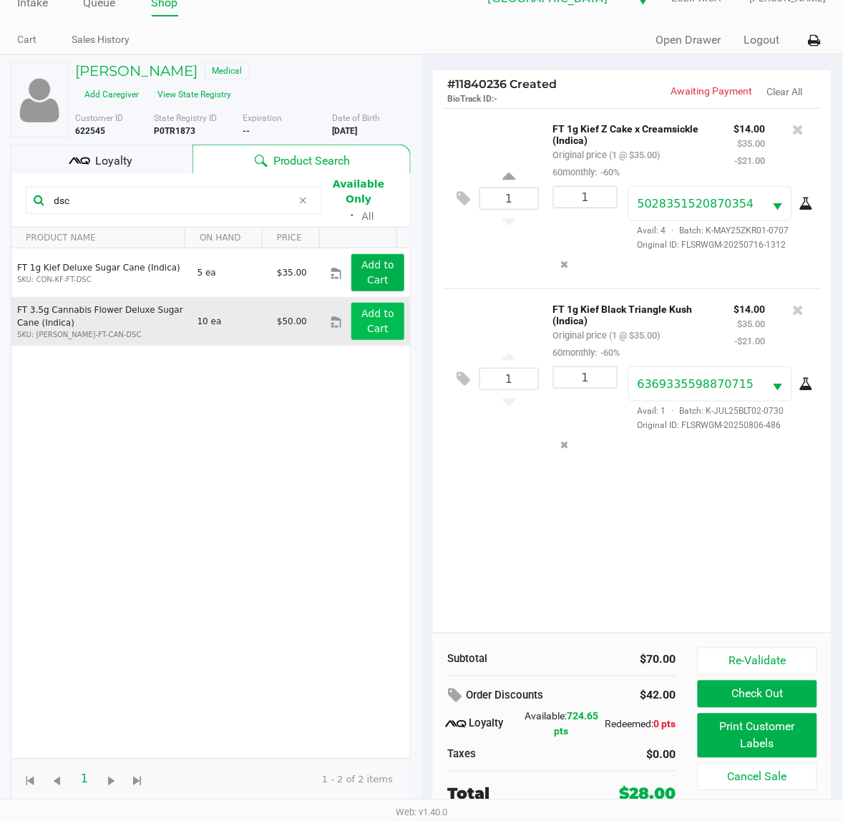
type input "dsc"
click at [370, 308] on app-button-loader "Add to Cart" at bounding box center [377, 321] width 33 height 26
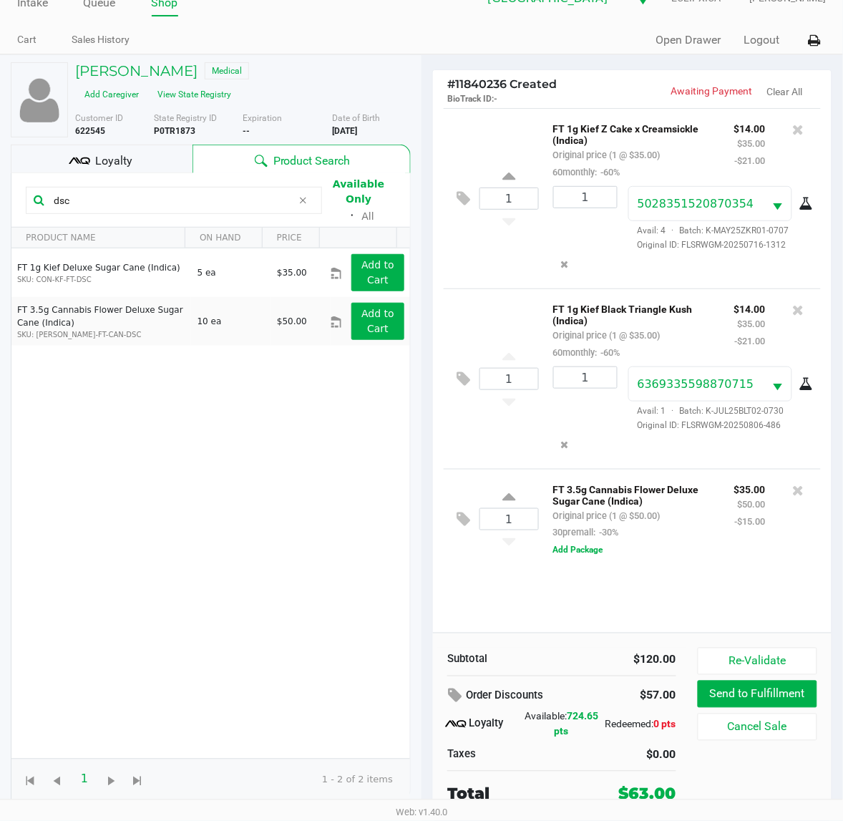
click at [608, 613] on div "1 FT 1g Kief Z Cake x Creamsickle (Indica) Original price (1 @ $35.00) 60monthl…" at bounding box center [632, 370] width 399 height 525
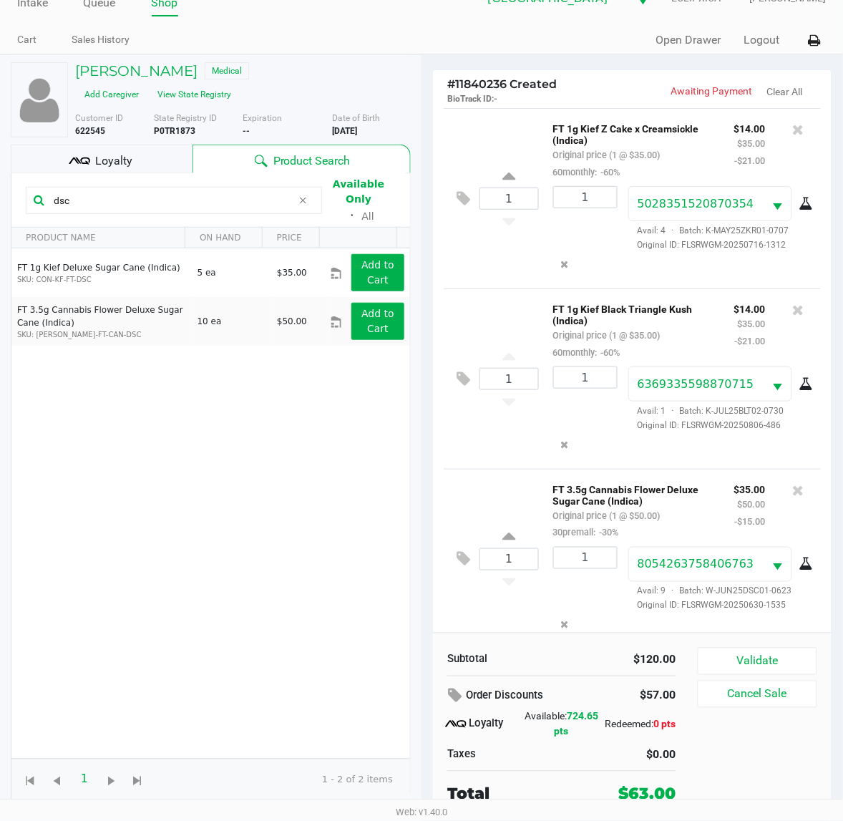
scroll to position [25, 0]
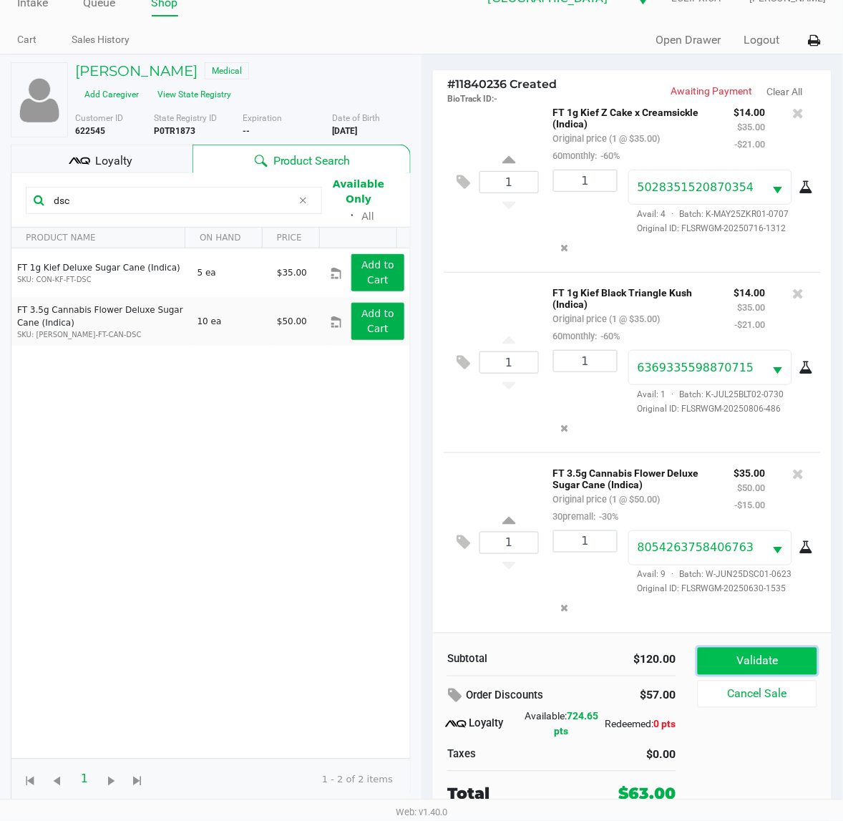
click at [744, 674] on button "Validate" at bounding box center [758, 661] width 120 height 27
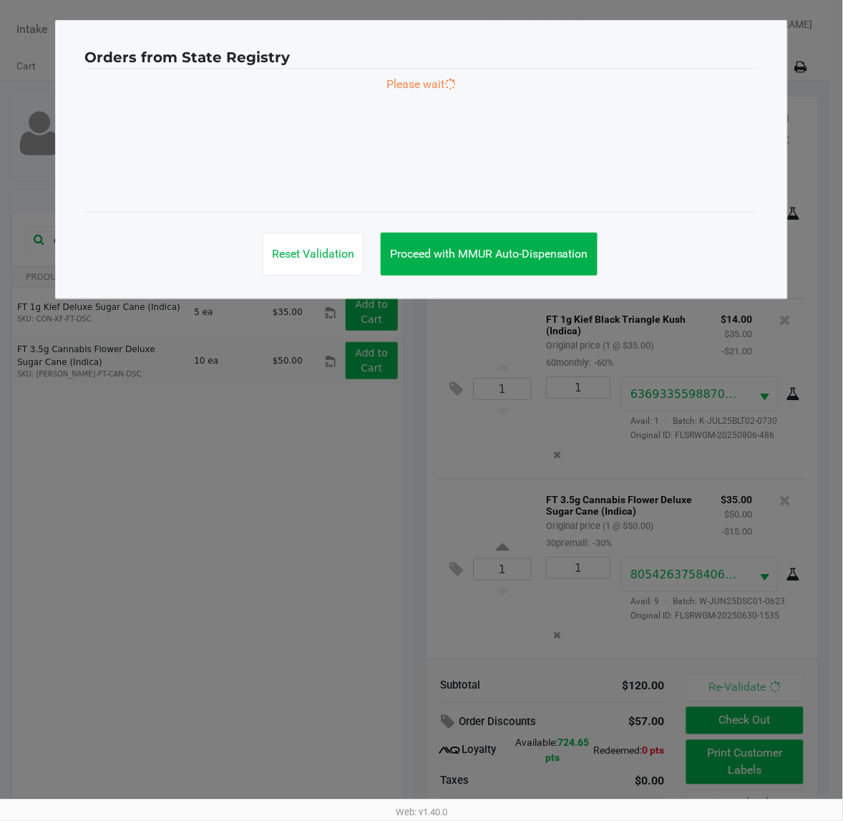
scroll to position [0, 0]
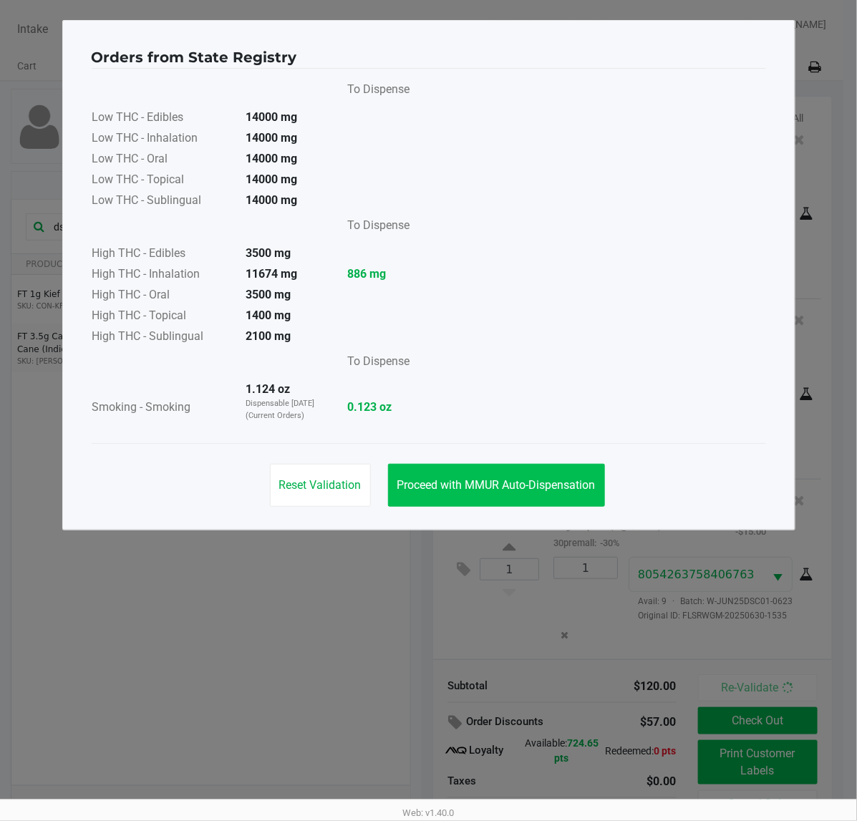
drag, startPoint x: 500, startPoint y: 447, endPoint x: 494, endPoint y: 483, distance: 36.2
click at [500, 452] on div "Reset Validation Proceed with MMUR Auto-Dispensation" at bounding box center [429, 479] width 674 height 72
click at [492, 488] on span "Proceed with MMUR Auto-Dispensation" at bounding box center [496, 485] width 198 height 14
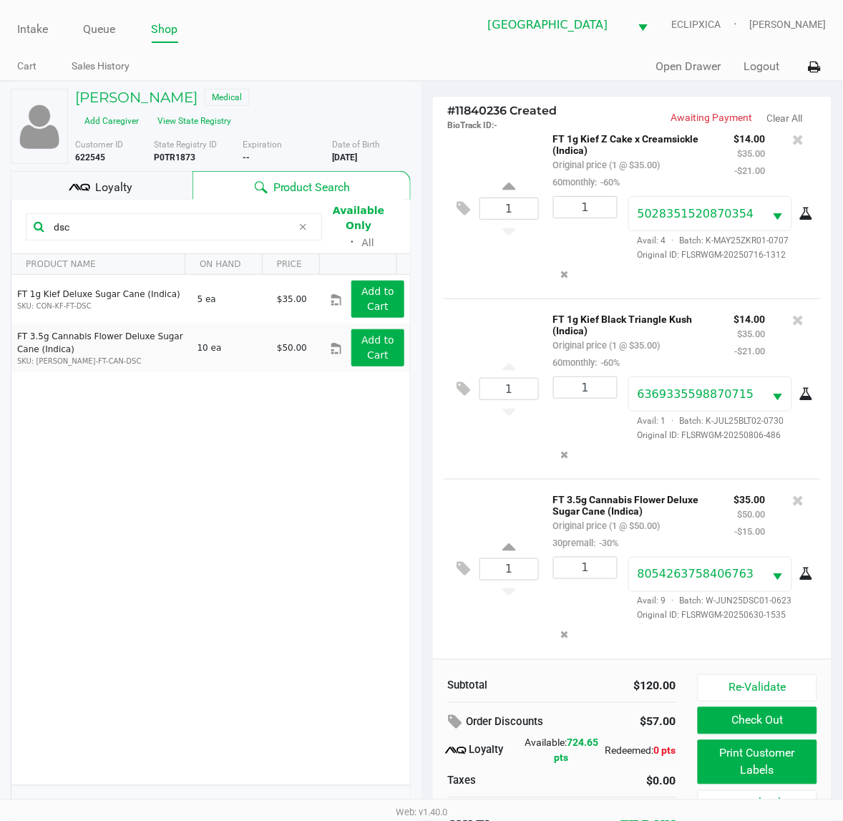
click at [160, 173] on div "Loyalty" at bounding box center [102, 185] width 182 height 29
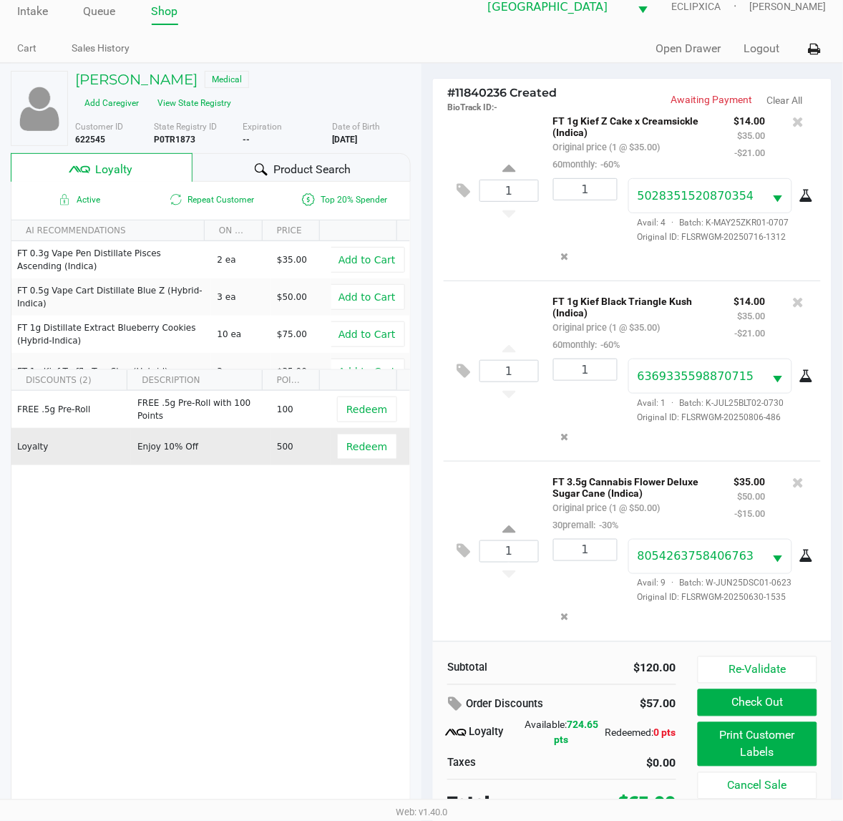
scroll to position [27, 0]
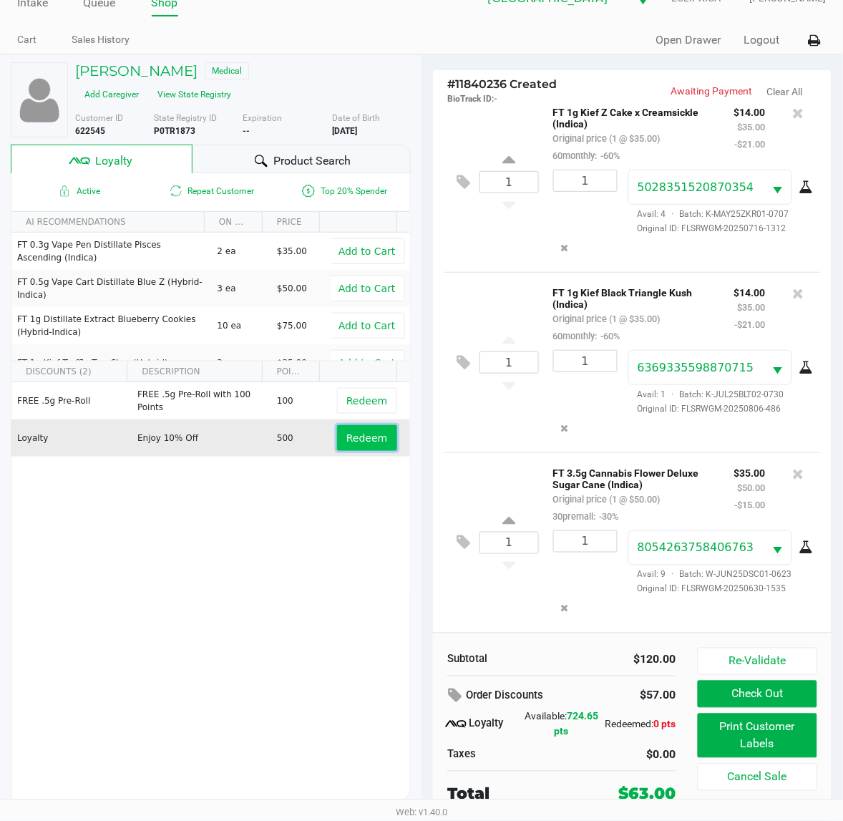
click at [363, 432] on span "Redeem" at bounding box center [366, 437] width 41 height 11
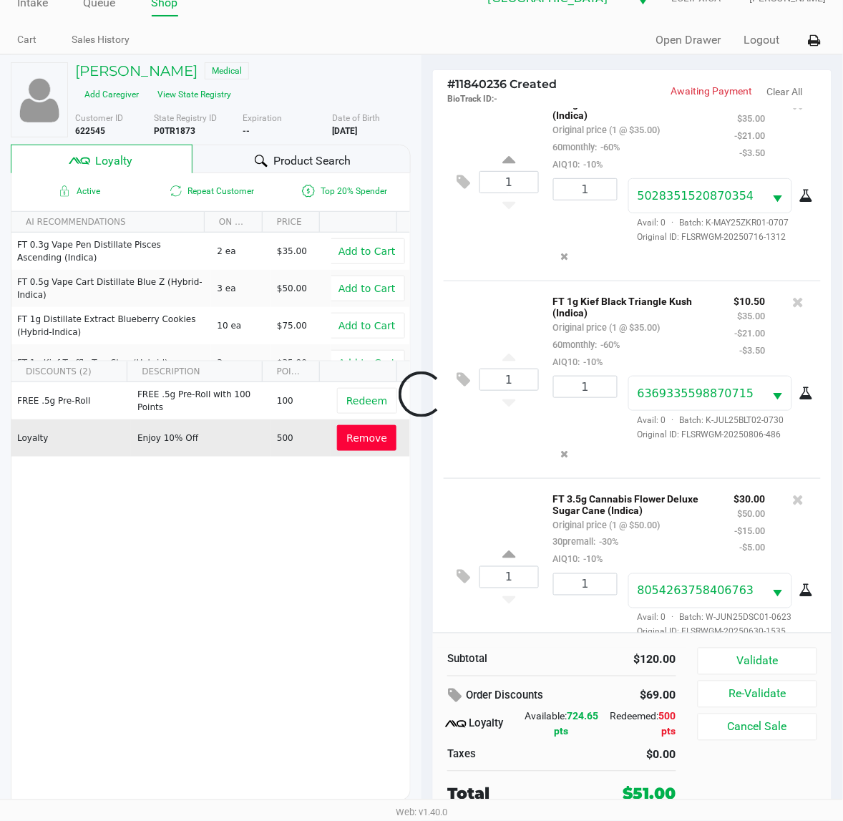
scroll to position [76, 0]
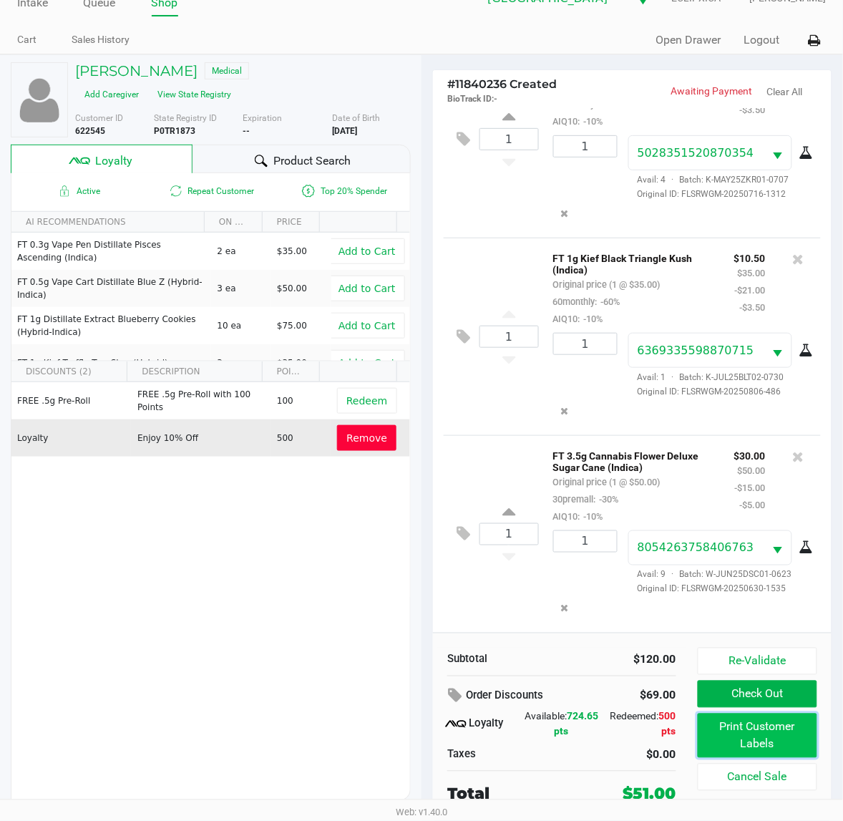
click at [745, 728] on button "Print Customer Labels" at bounding box center [758, 736] width 120 height 44
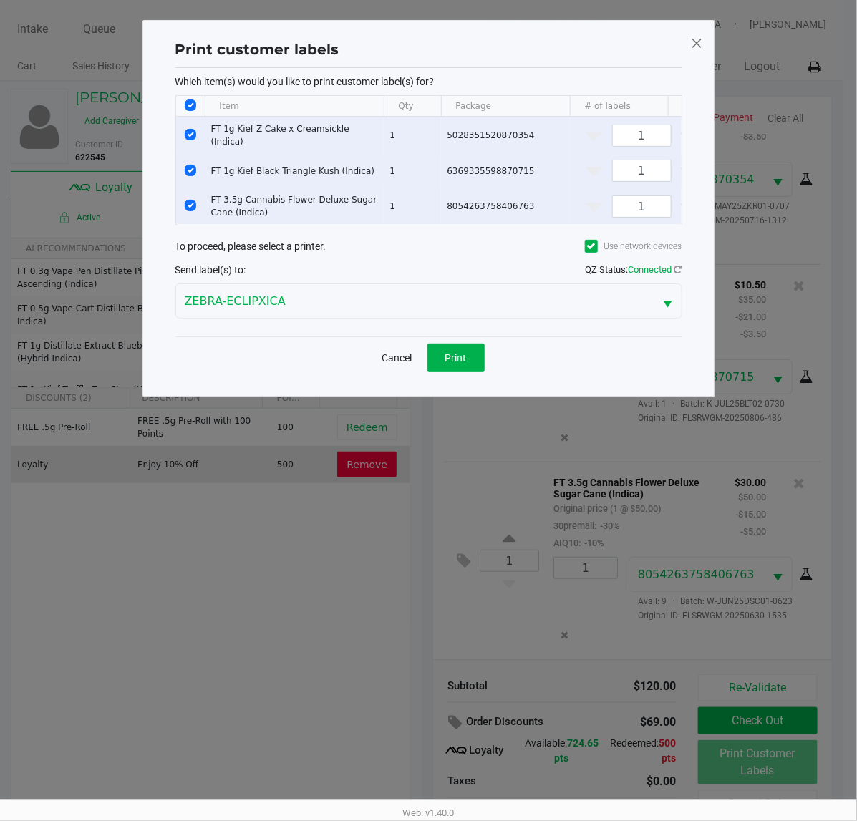
click at [465, 379] on div "Cancel Print" at bounding box center [428, 357] width 507 height 42
click at [465, 372] on button "Print" at bounding box center [455, 358] width 57 height 29
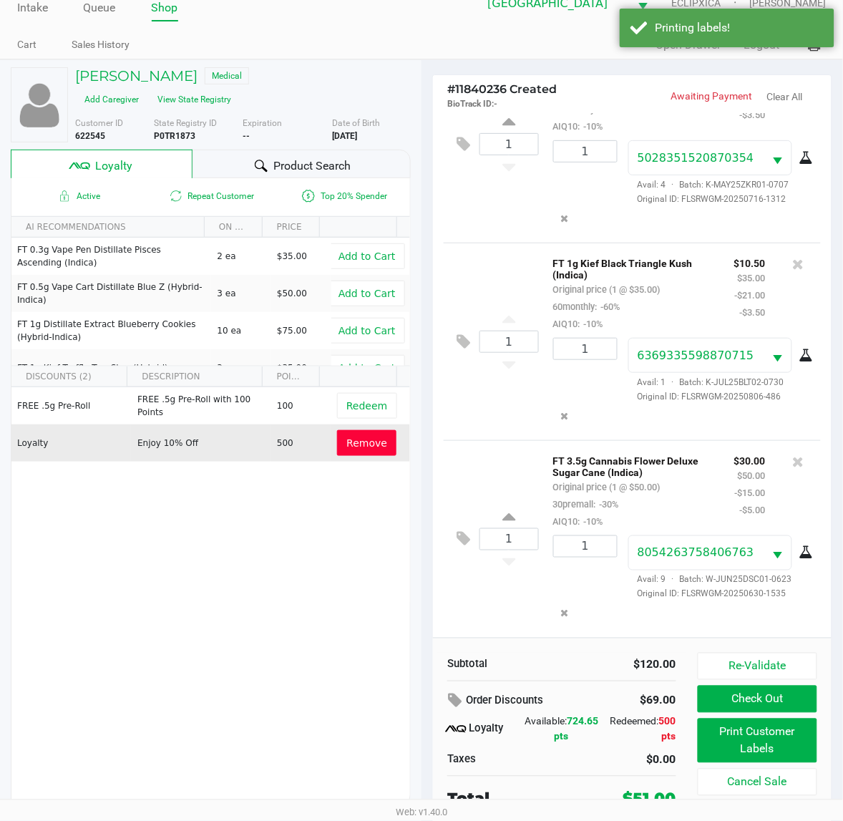
scroll to position [27, 0]
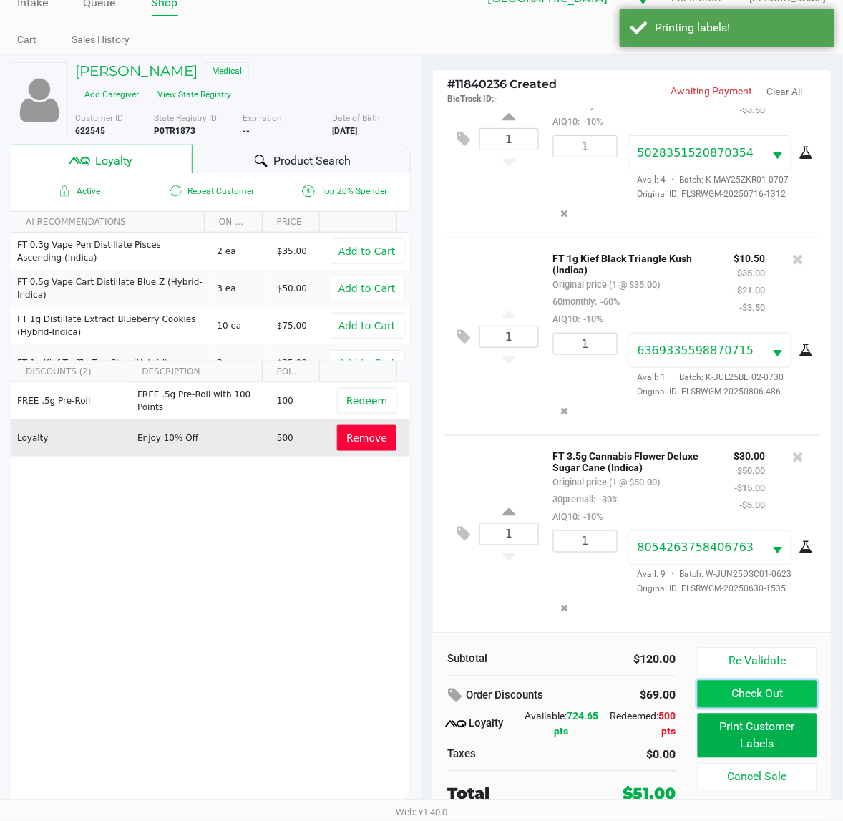
click at [748, 691] on button "Check Out" at bounding box center [758, 694] width 120 height 27
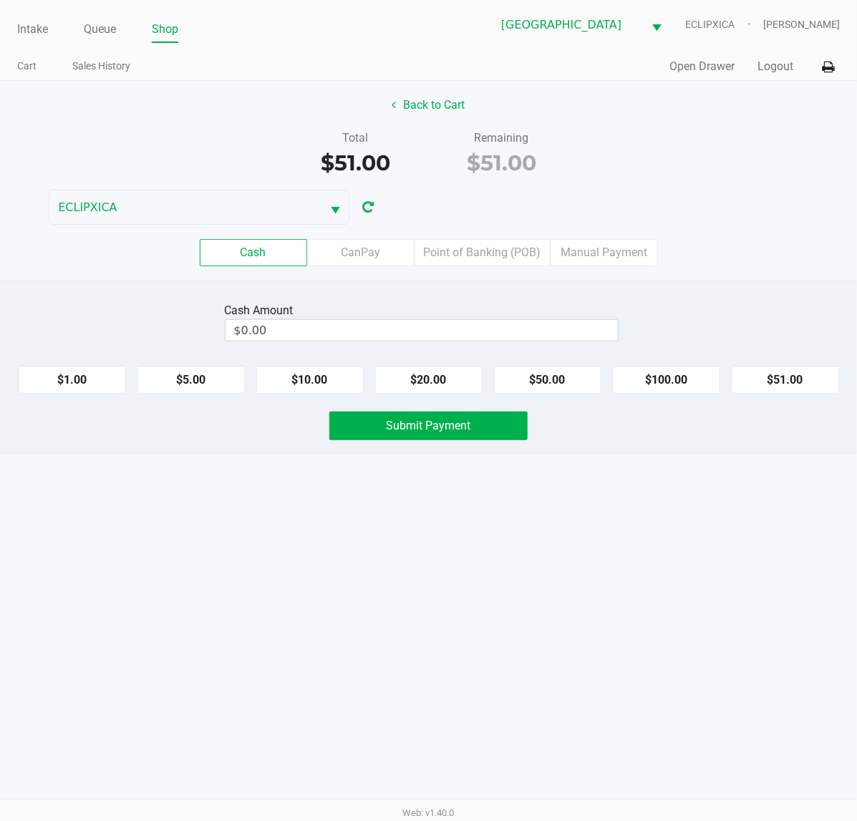
click at [784, 381] on button "$51.00" at bounding box center [784, 379] width 107 height 27
type input "$51.00"
click at [470, 428] on button "Submit Payment" at bounding box center [428, 426] width 198 height 29
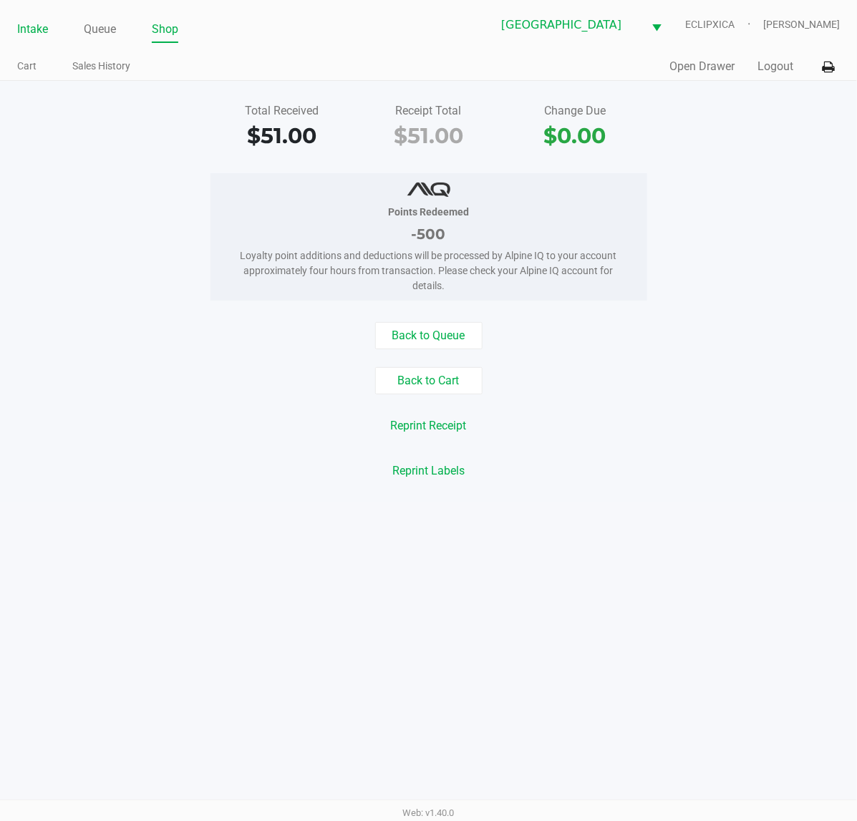
click at [36, 30] on link "Intake" at bounding box center [32, 29] width 31 height 20
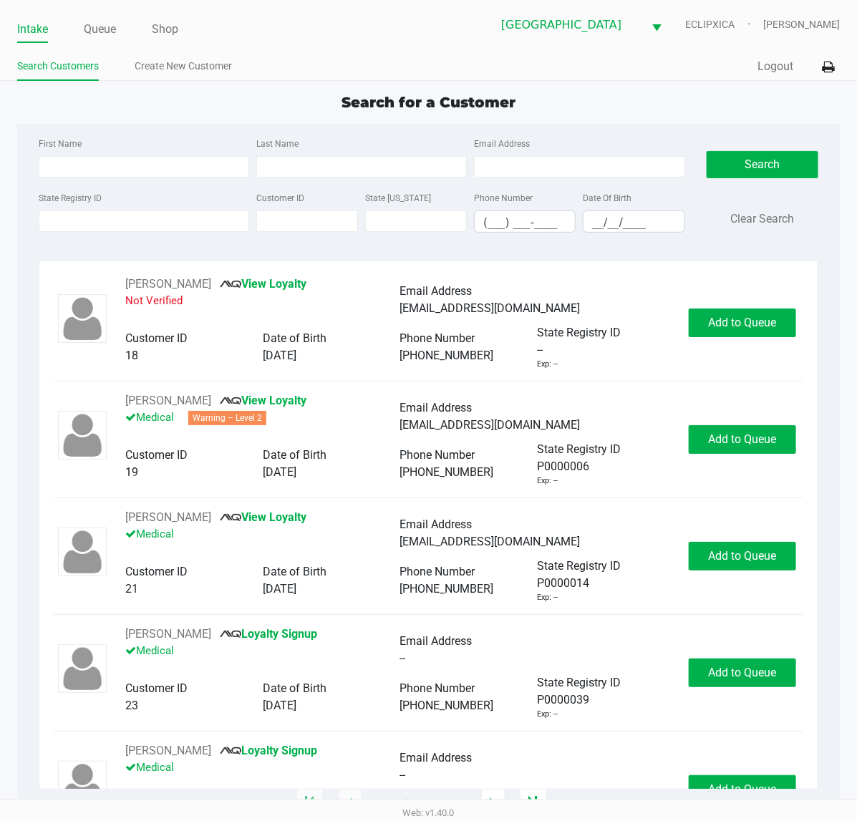
click at [602, 108] on div "Search for a Customer" at bounding box center [428, 102] width 844 height 21
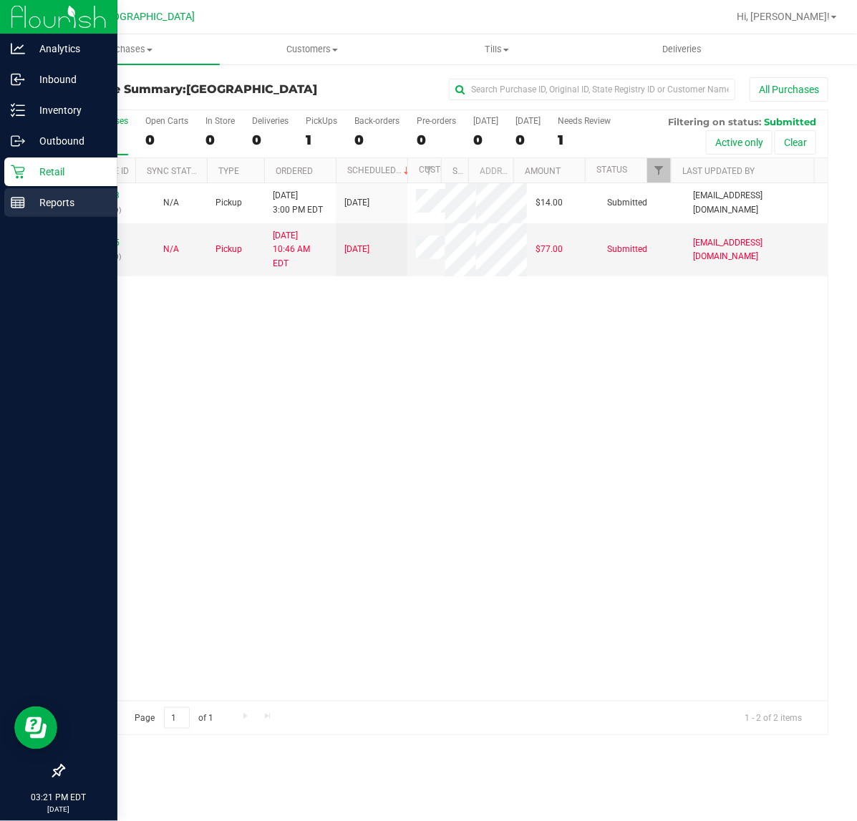
click at [33, 197] on p "Reports" at bounding box center [68, 202] width 86 height 17
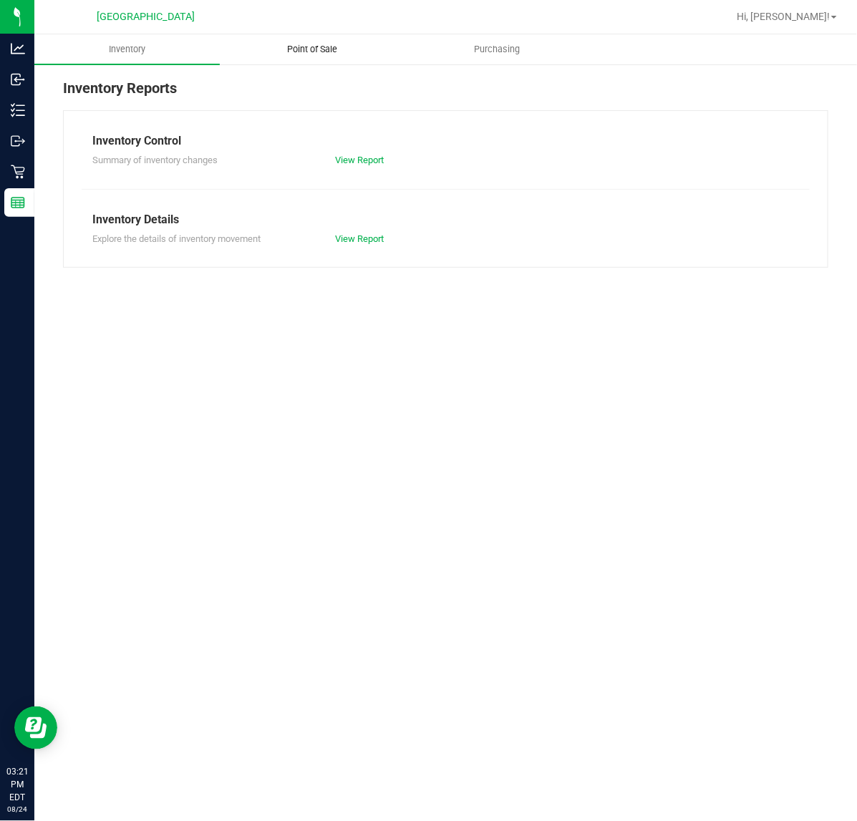
click at [335, 39] on uib-tab-heading "Point of Sale" at bounding box center [312, 49] width 184 height 29
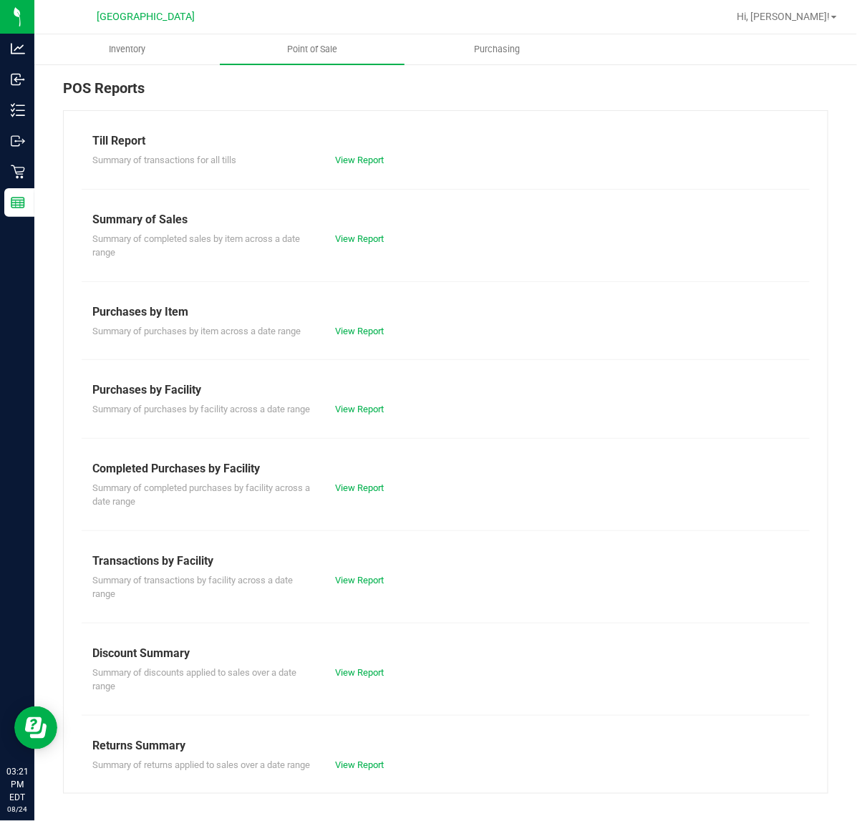
click at [351, 492] on div "Summary of completed purchases by facility across a date range View Report" at bounding box center [446, 492] width 728 height 31
click at [359, 493] on link "View Report" at bounding box center [359, 487] width 49 height 11
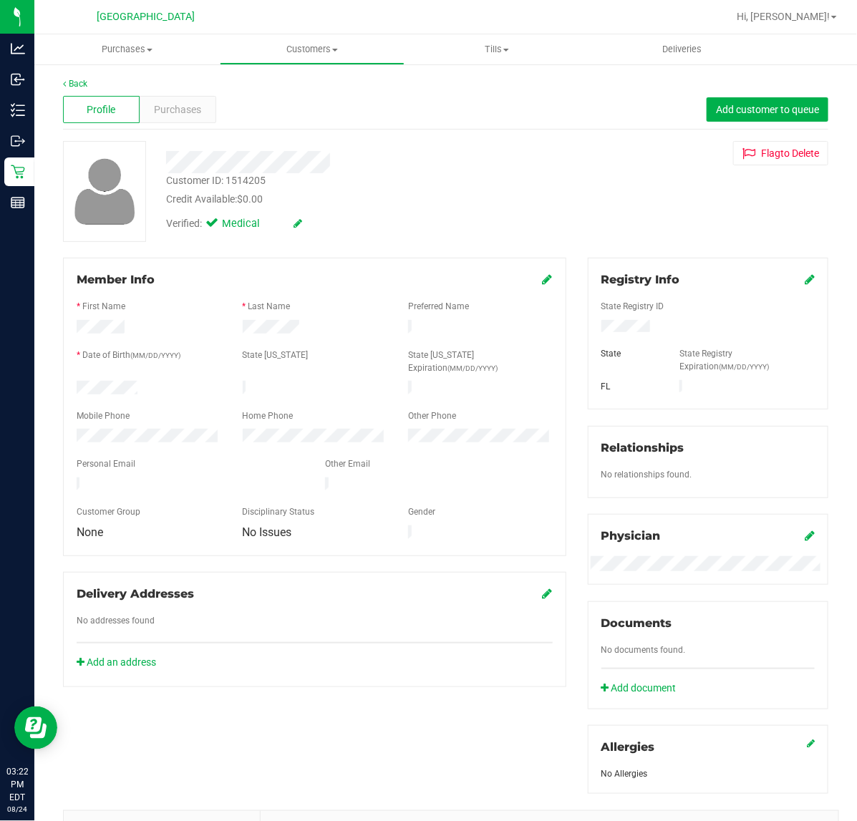
click at [86, 381] on div at bounding box center [149, 389] width 166 height 17
click at [162, 381] on div at bounding box center [149, 389] width 166 height 17
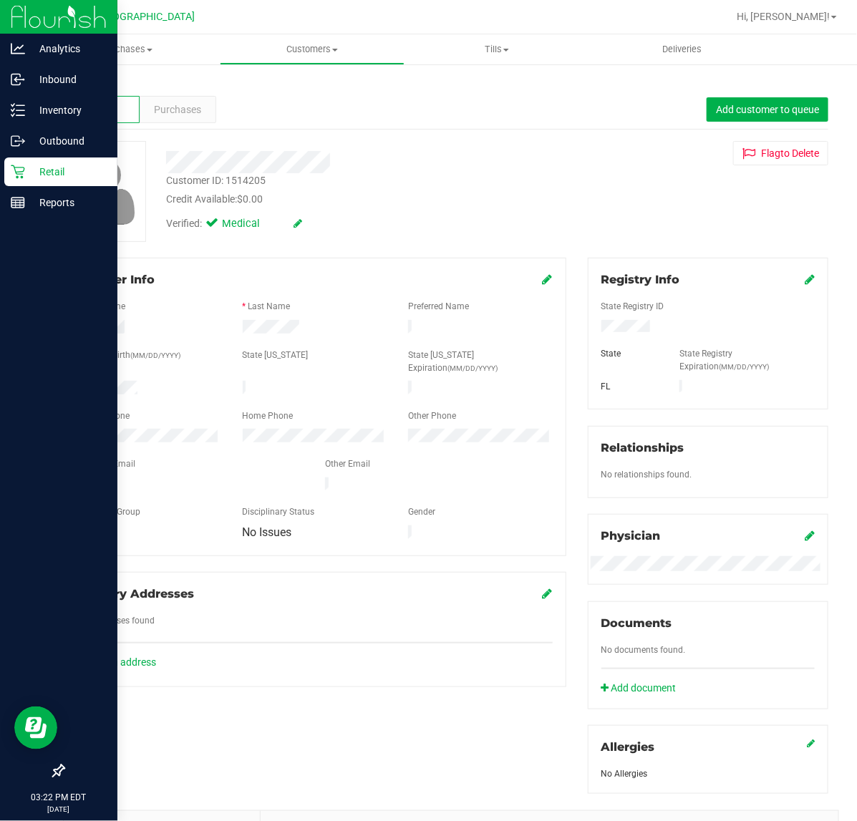
click at [29, 11] on img at bounding box center [59, 17] width 96 height 34
